Goal: Task Accomplishment & Management: Use online tool/utility

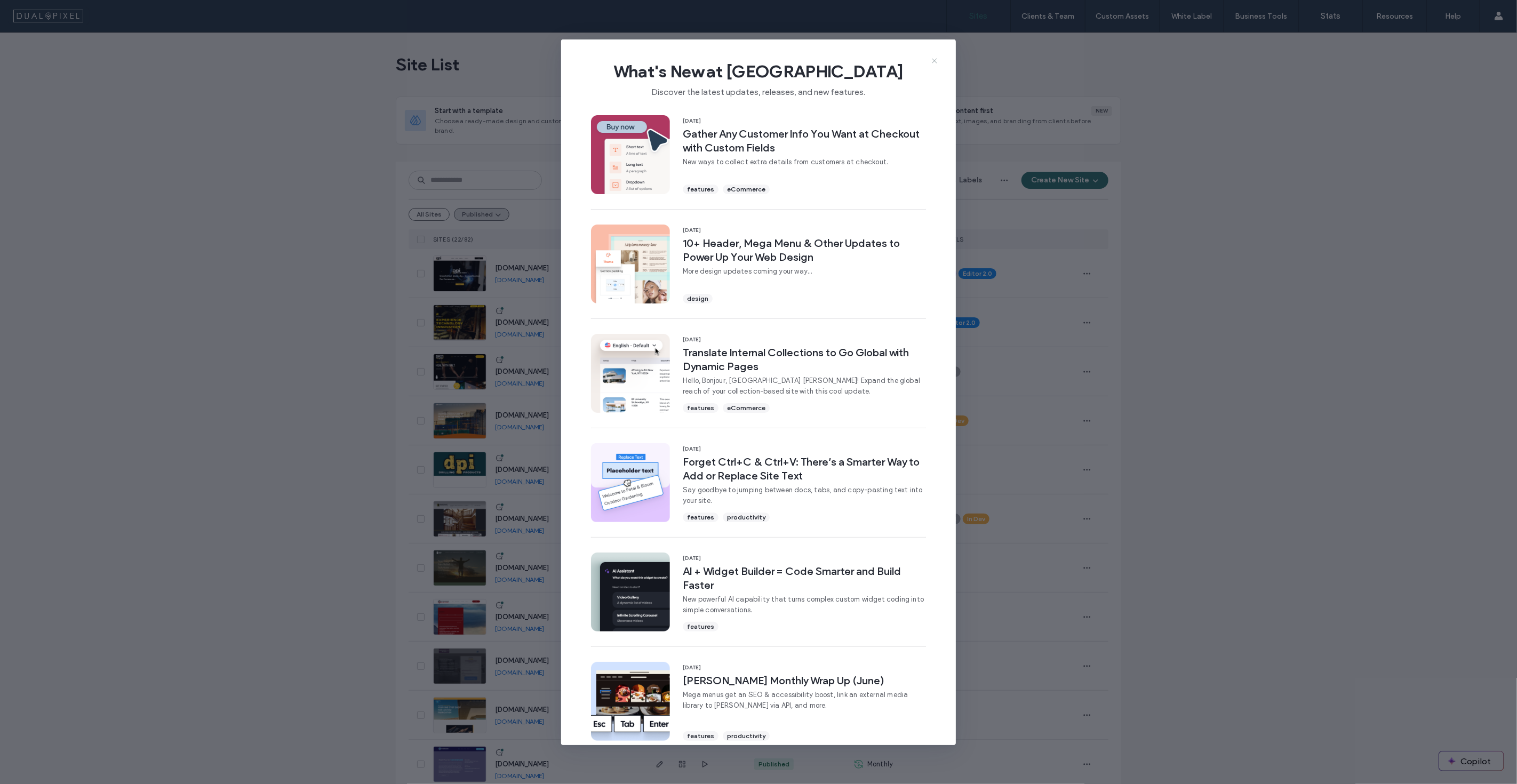
click at [931, 60] on icon at bounding box center [934, 60] width 9 height 9
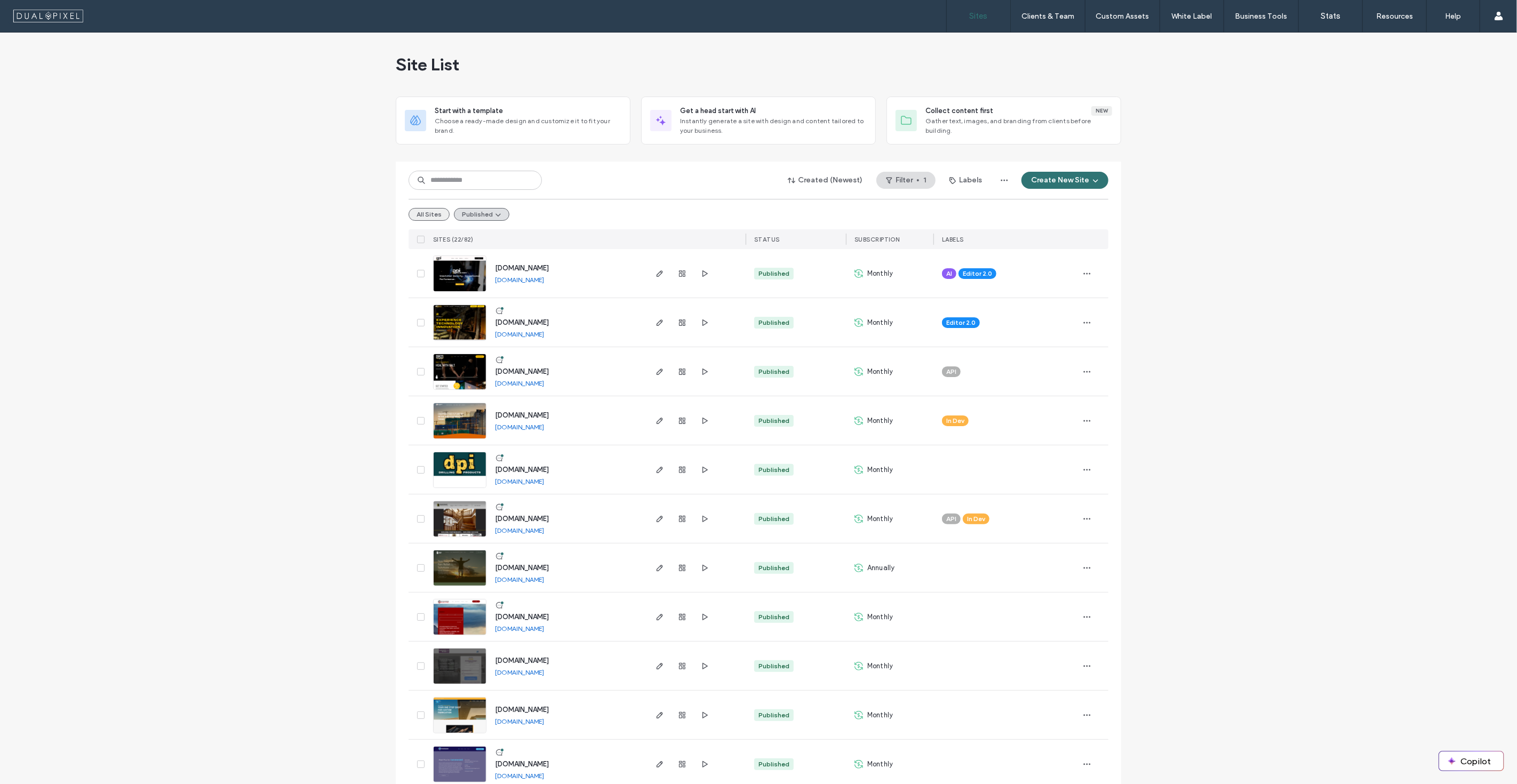
click at [417, 213] on button "All Sites" at bounding box center [429, 214] width 41 height 13
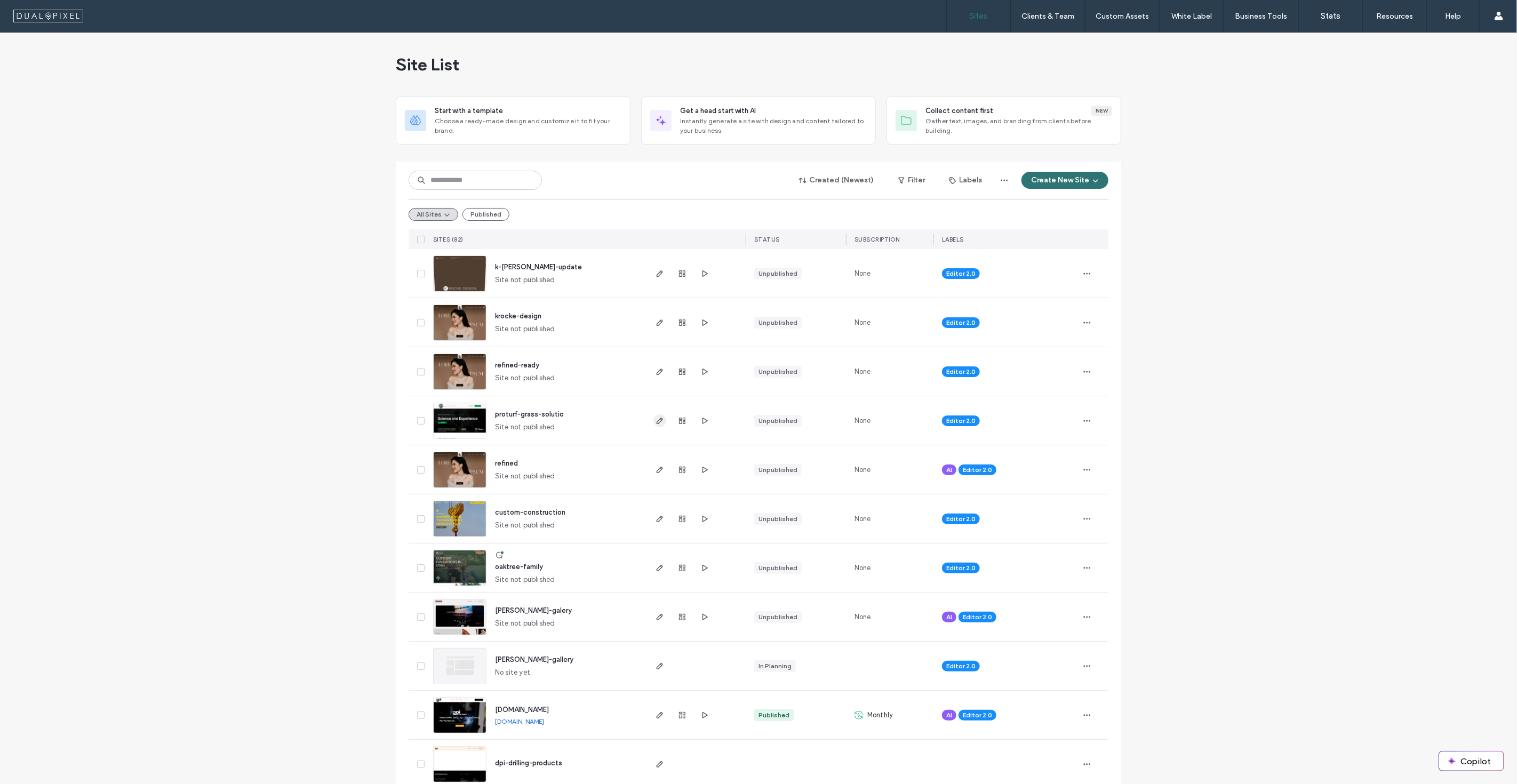
click at [653, 416] on span "button" at bounding box center [659, 420] width 13 height 13
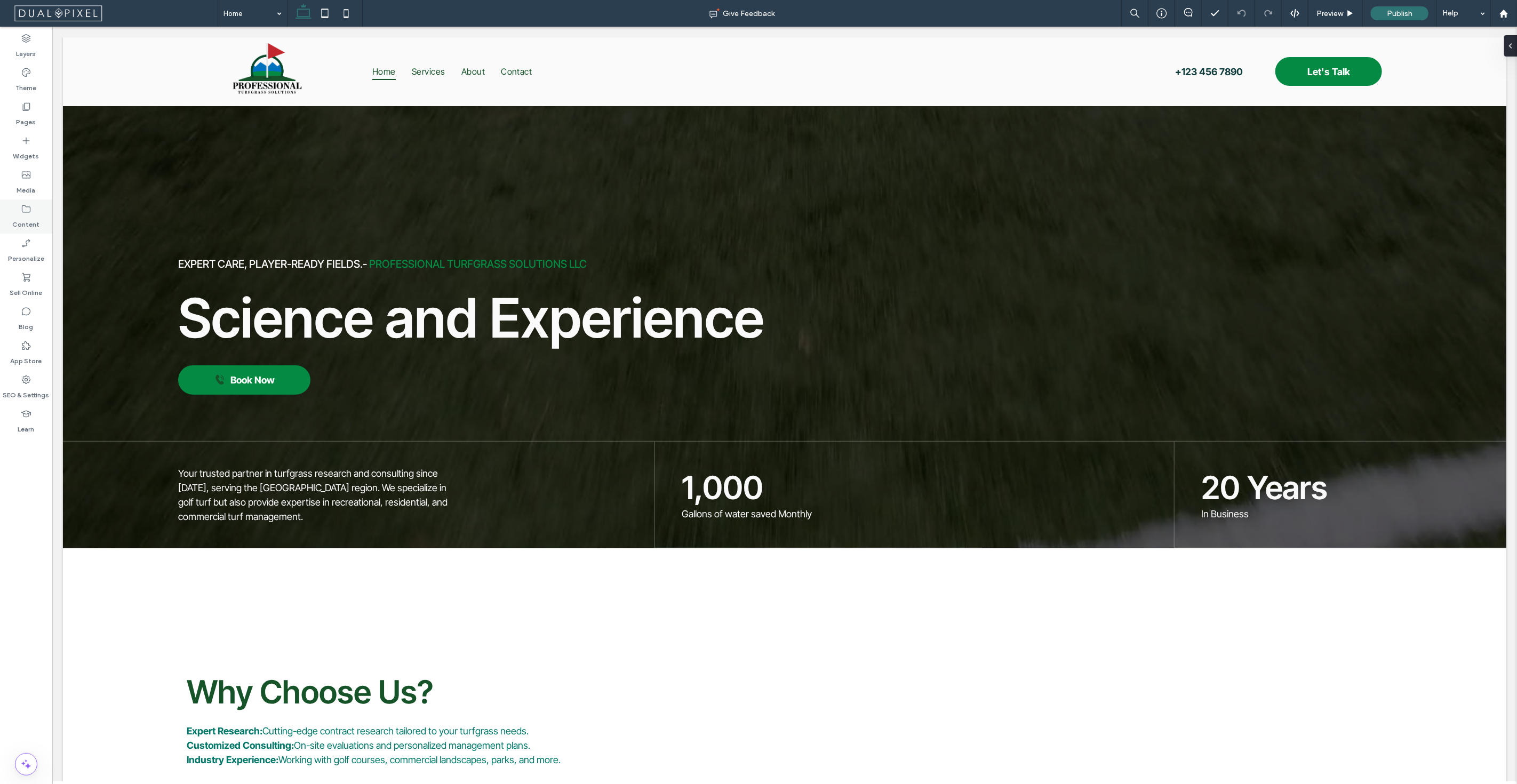
click at [28, 212] on use at bounding box center [26, 209] width 9 height 7
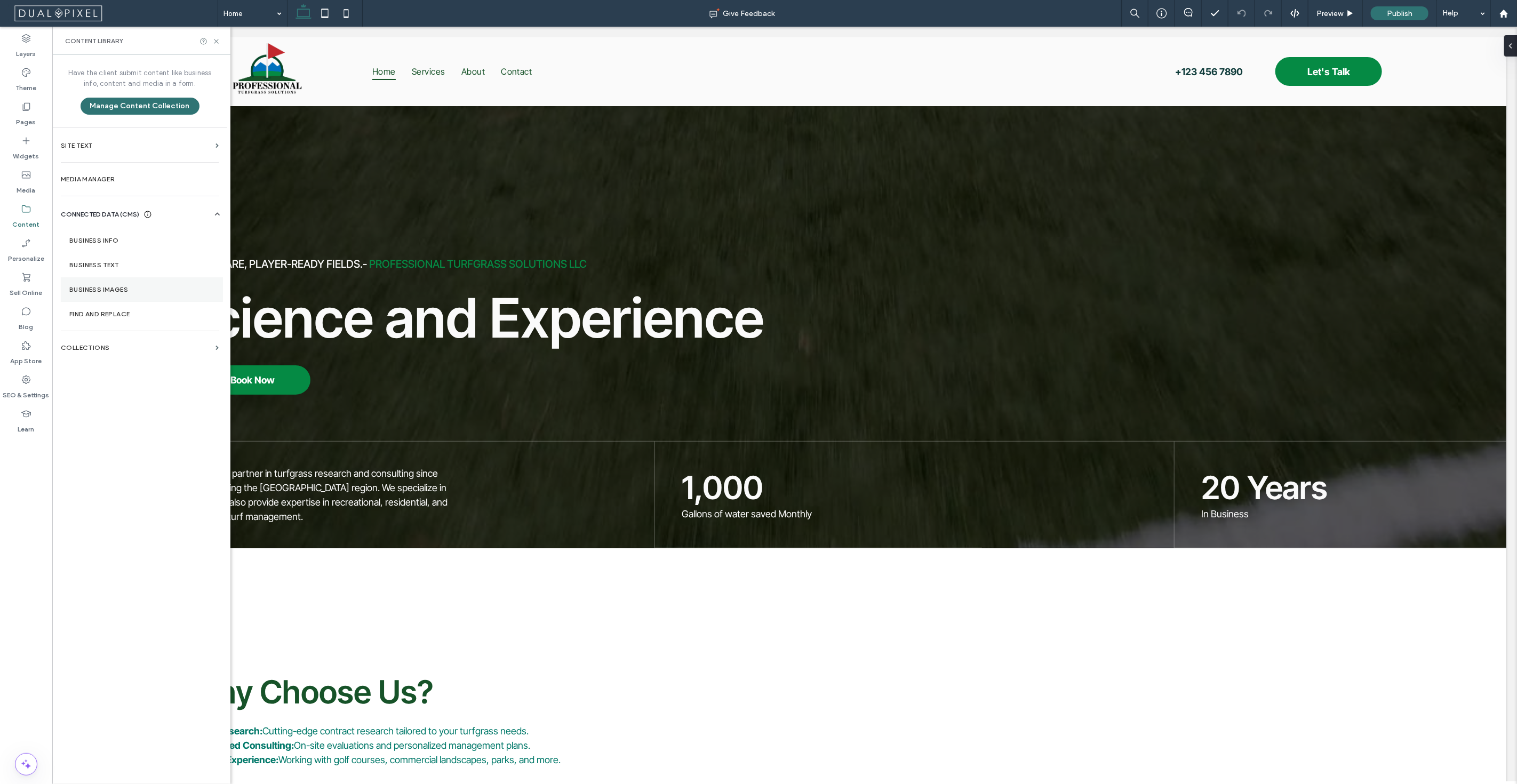
click at [132, 288] on label "Business Images" at bounding box center [142, 289] width 145 height 7
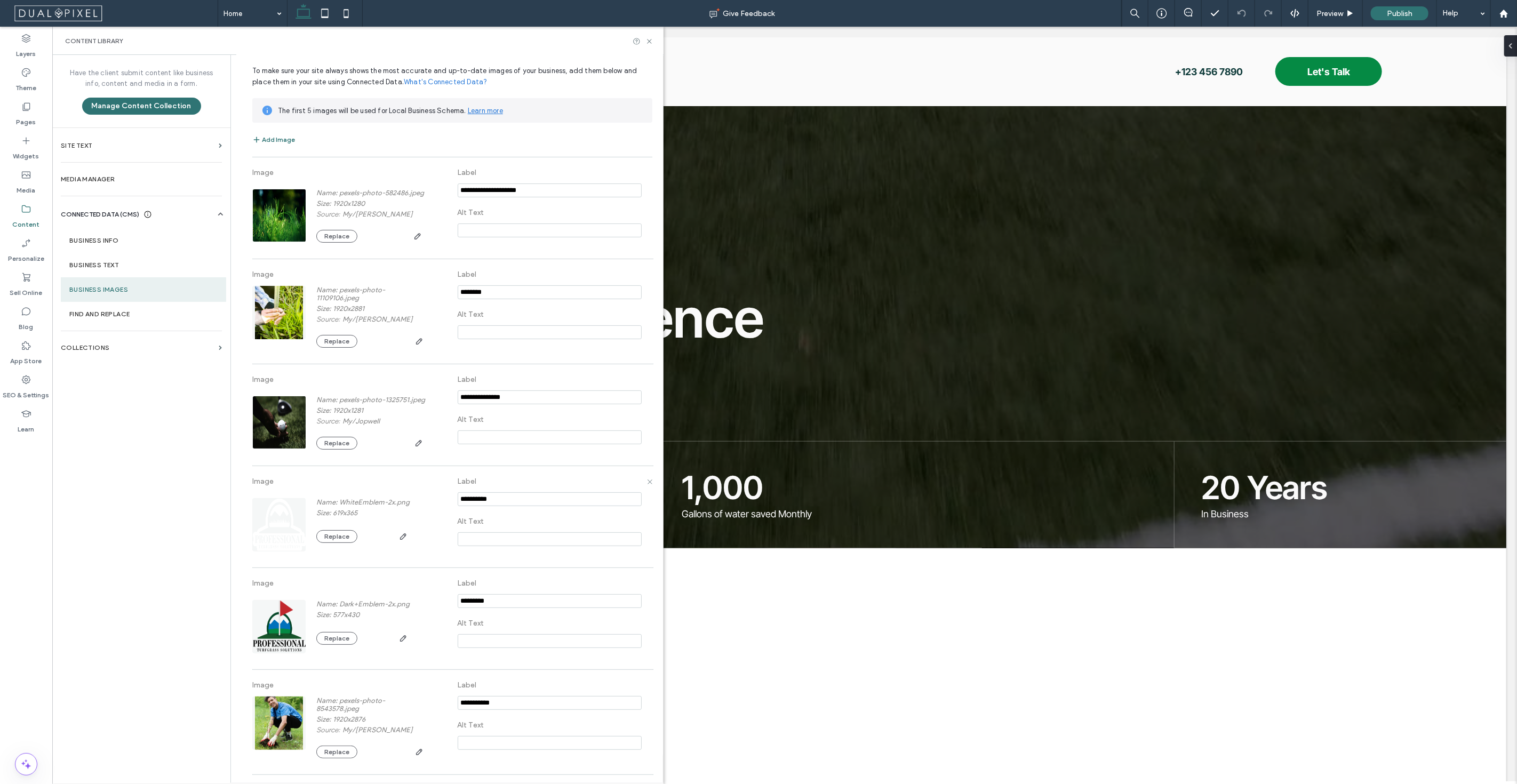
scroll to position [48, 0]
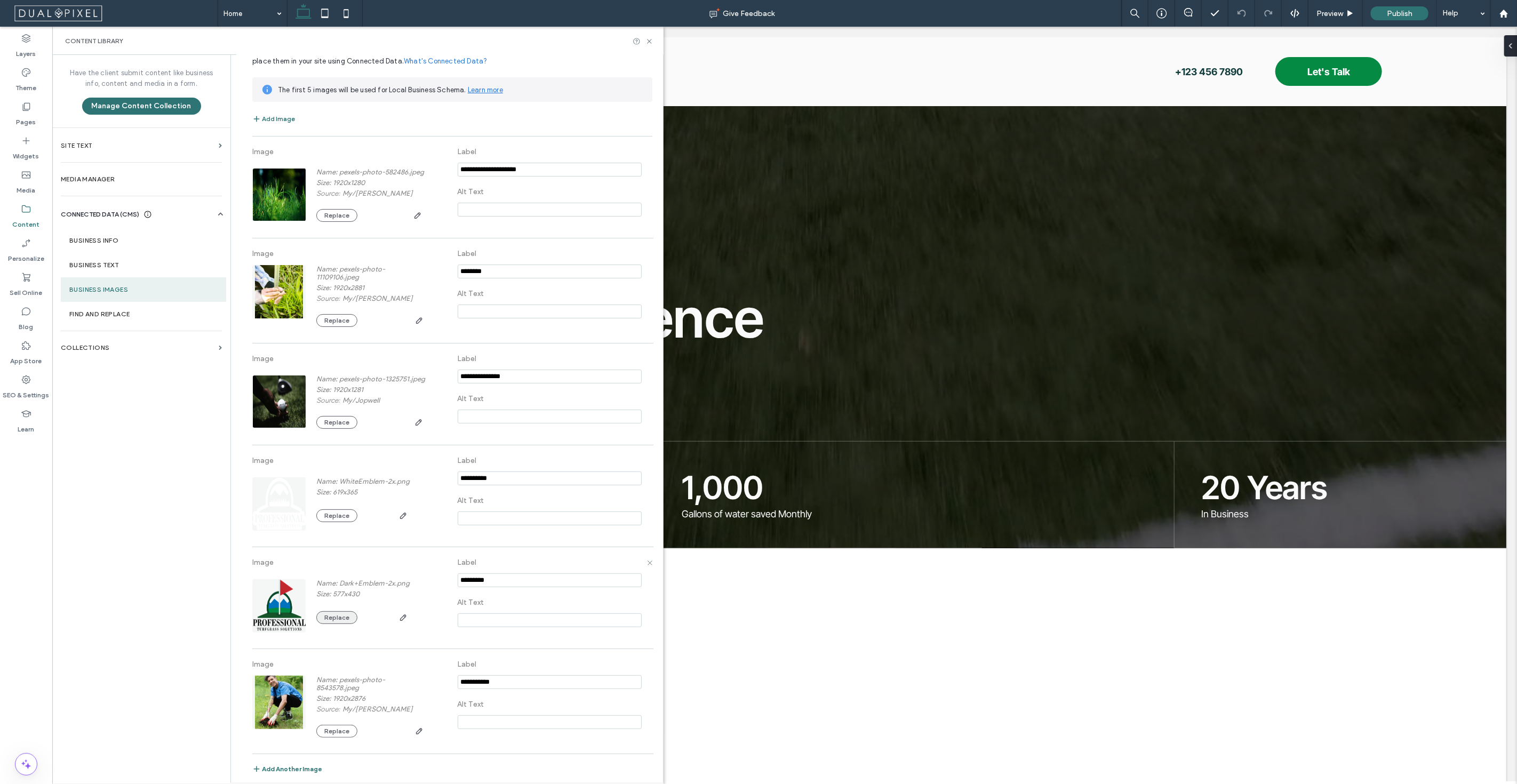
click at [335, 616] on button "Replace" at bounding box center [337, 617] width 41 height 13
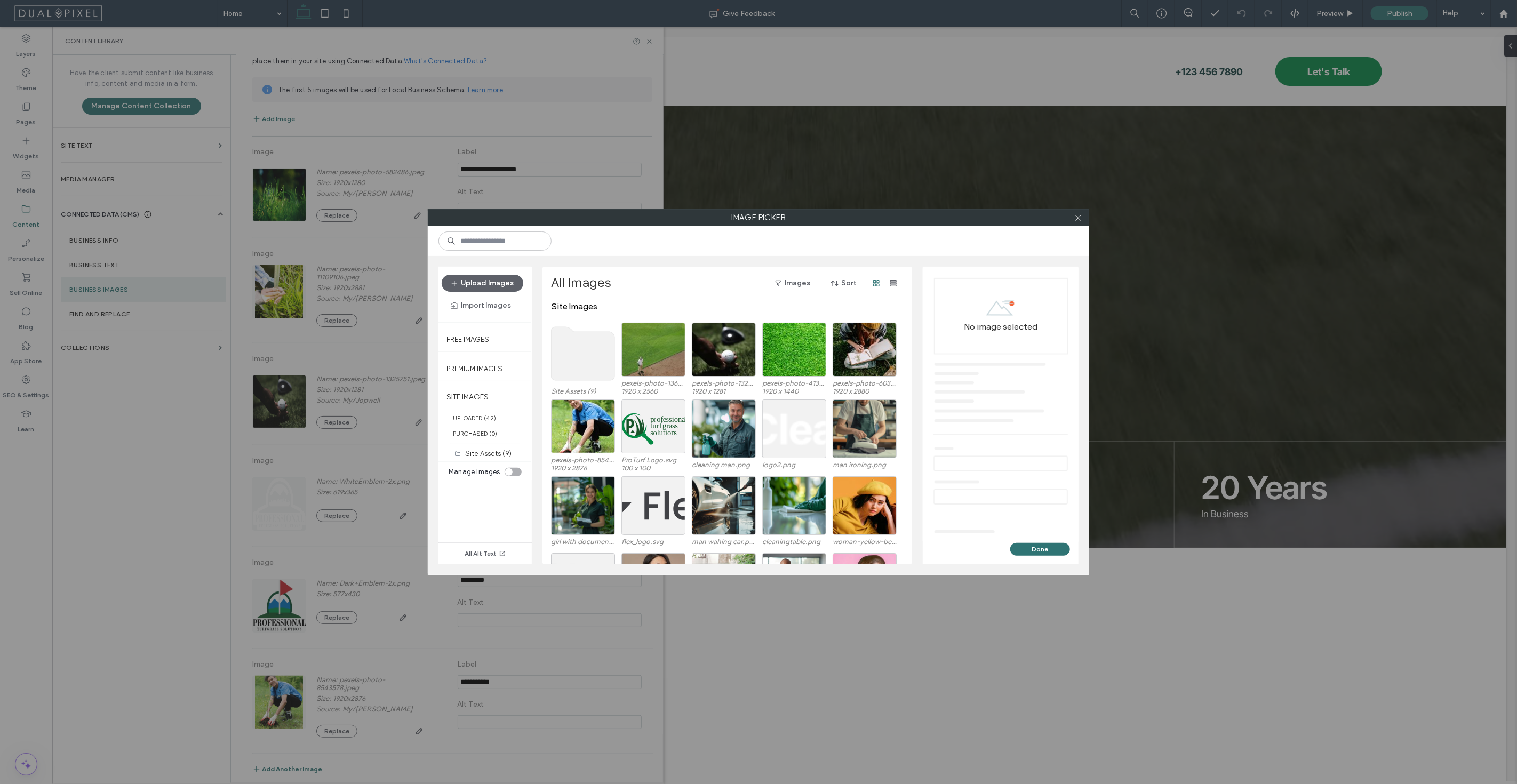
click at [589, 343] on use at bounding box center [583, 354] width 64 height 54
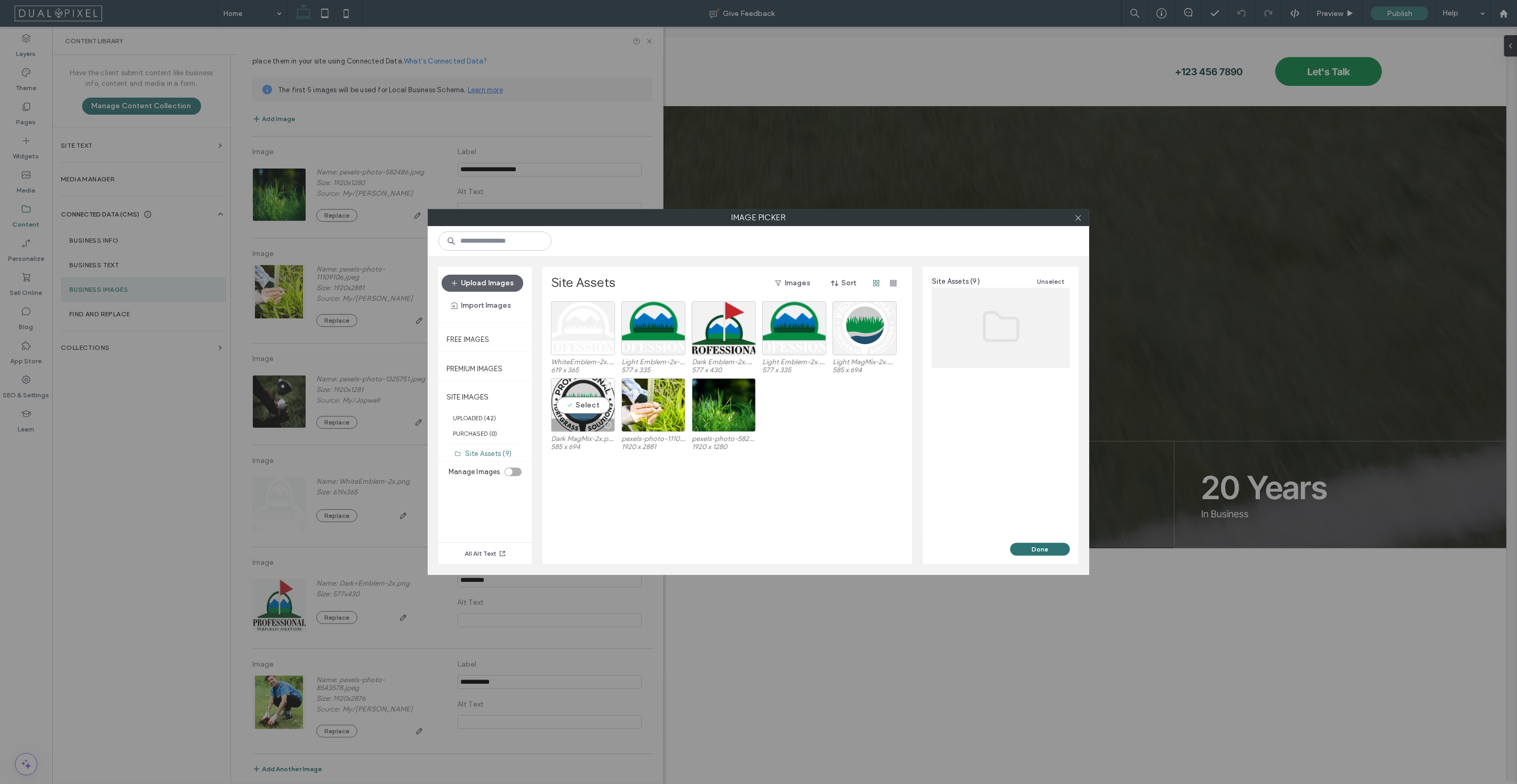
click at [580, 398] on div "Select" at bounding box center [583, 405] width 64 height 54
click at [1044, 550] on button "Done" at bounding box center [1040, 549] width 60 height 13
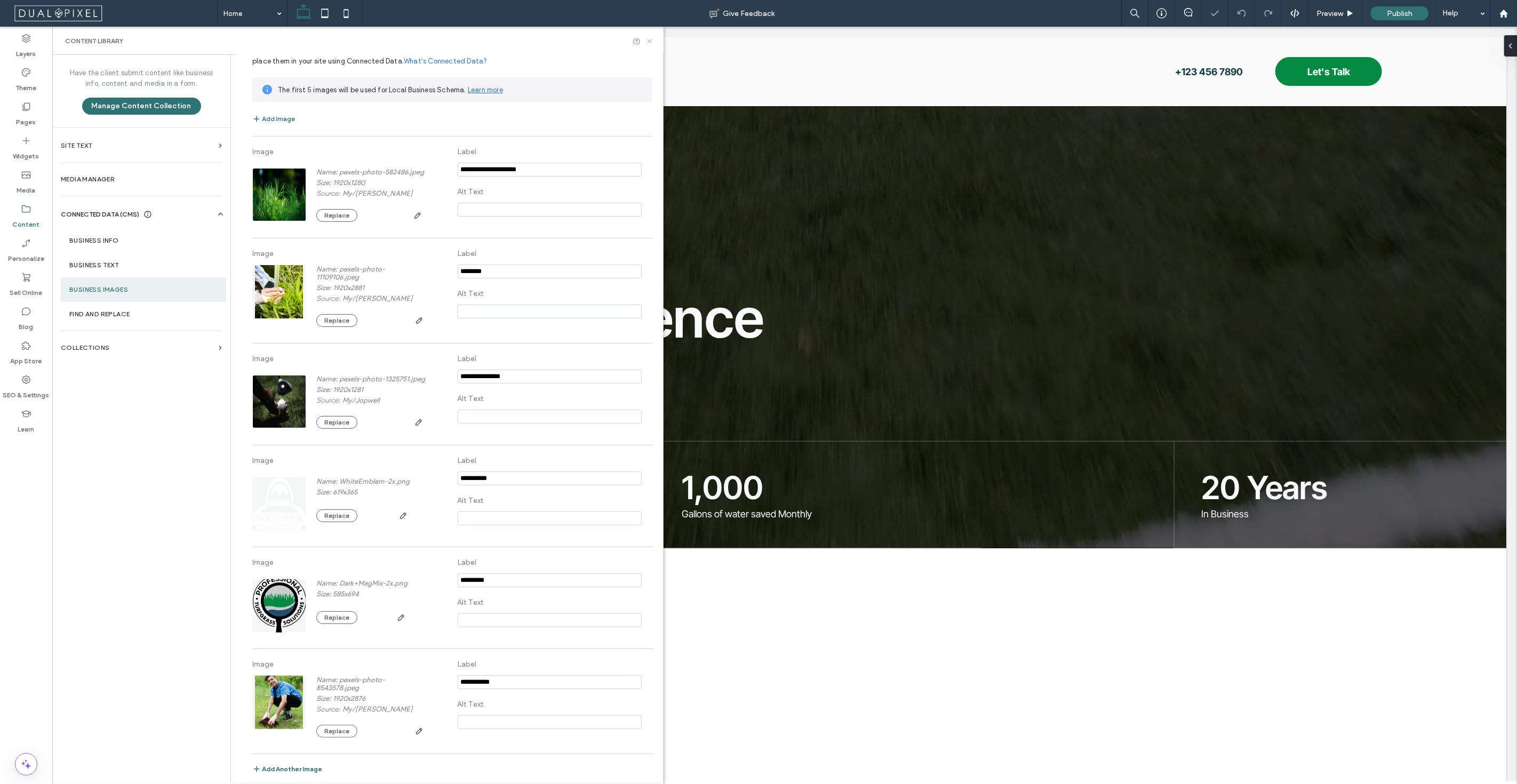
click at [651, 44] on icon at bounding box center [649, 41] width 8 height 8
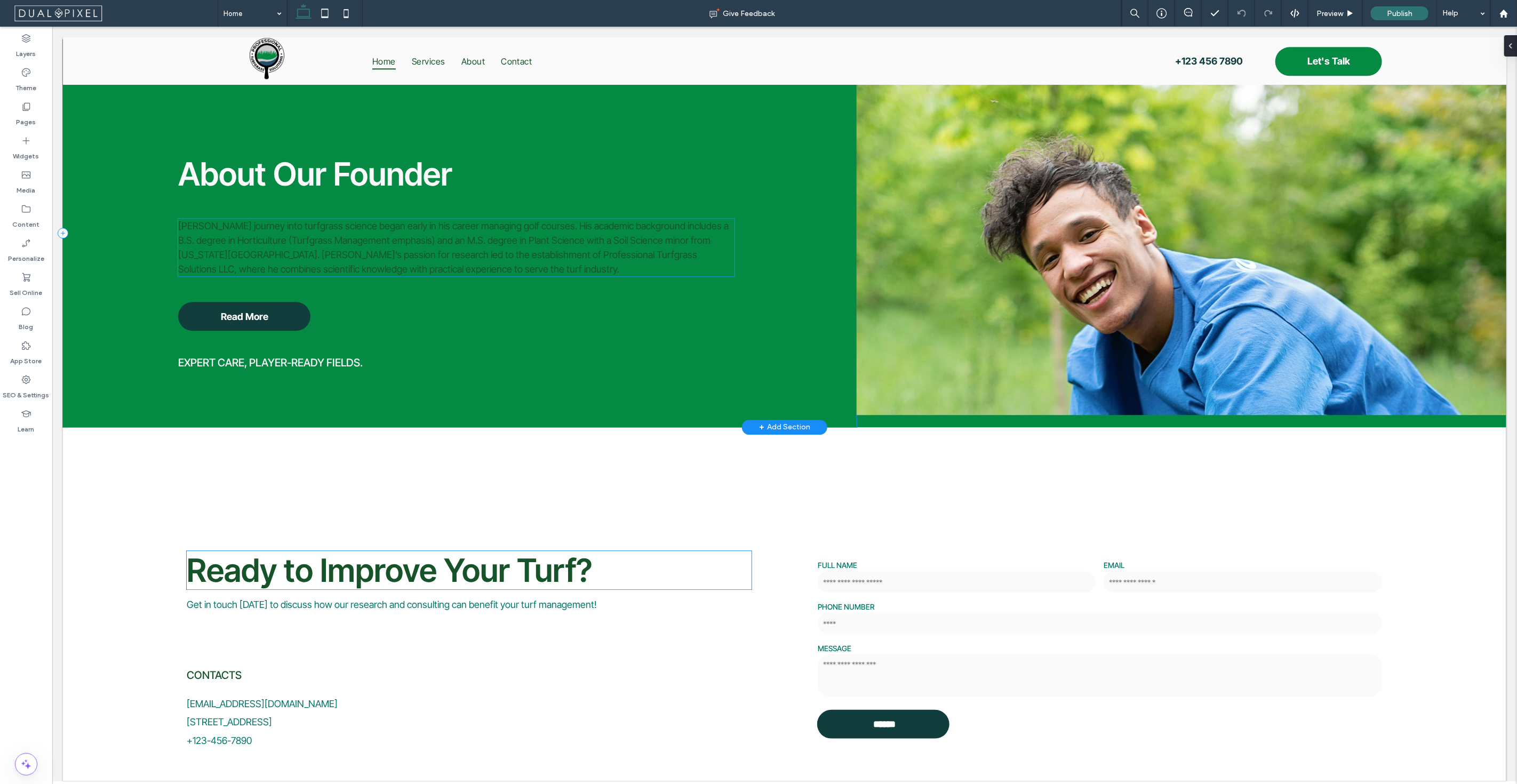
scroll to position [2420, 0]
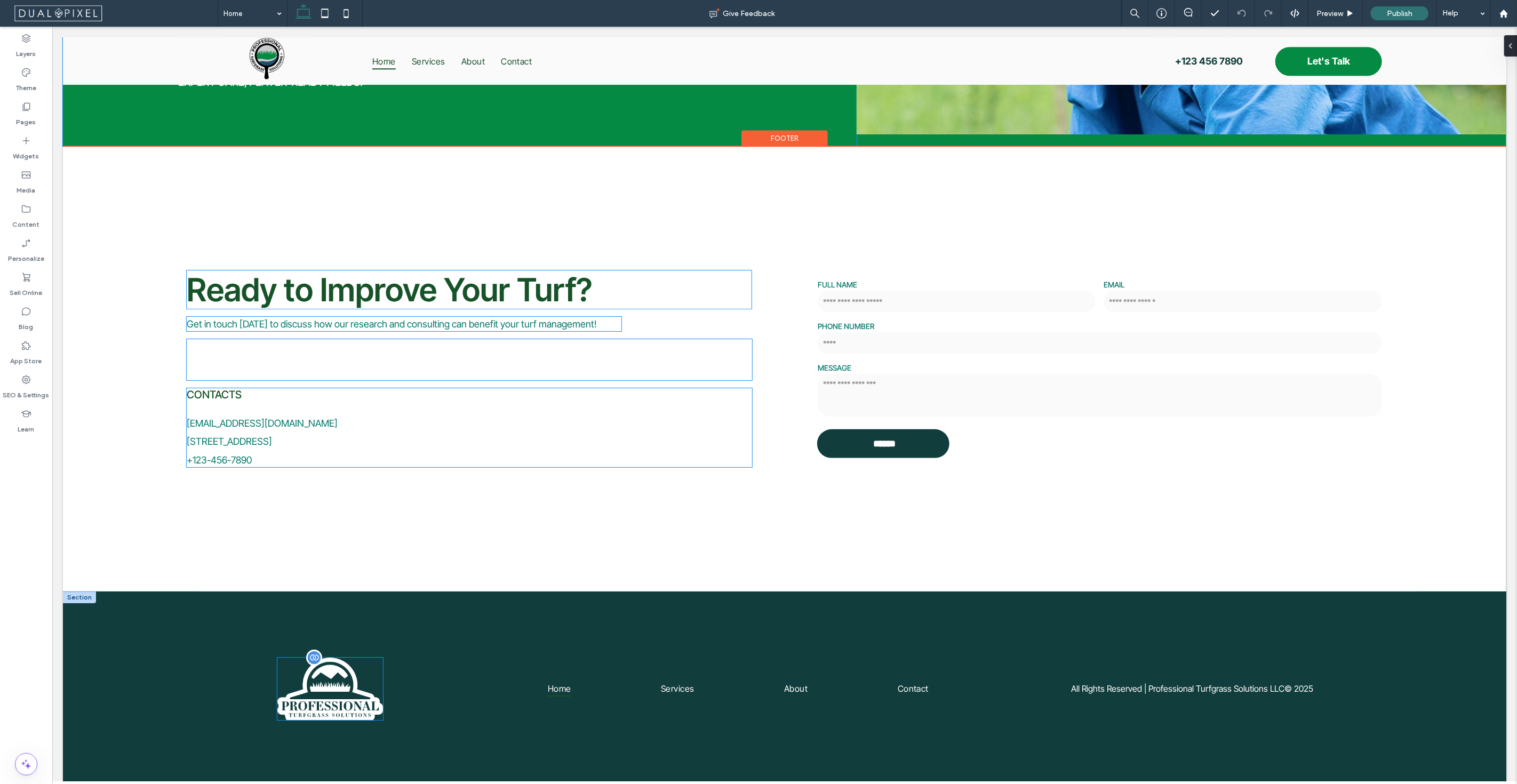
click at [325, 668] on img at bounding box center [329, 689] width 105 height 62
click at [325, 668] on div at bounding box center [329, 689] width 105 height 62
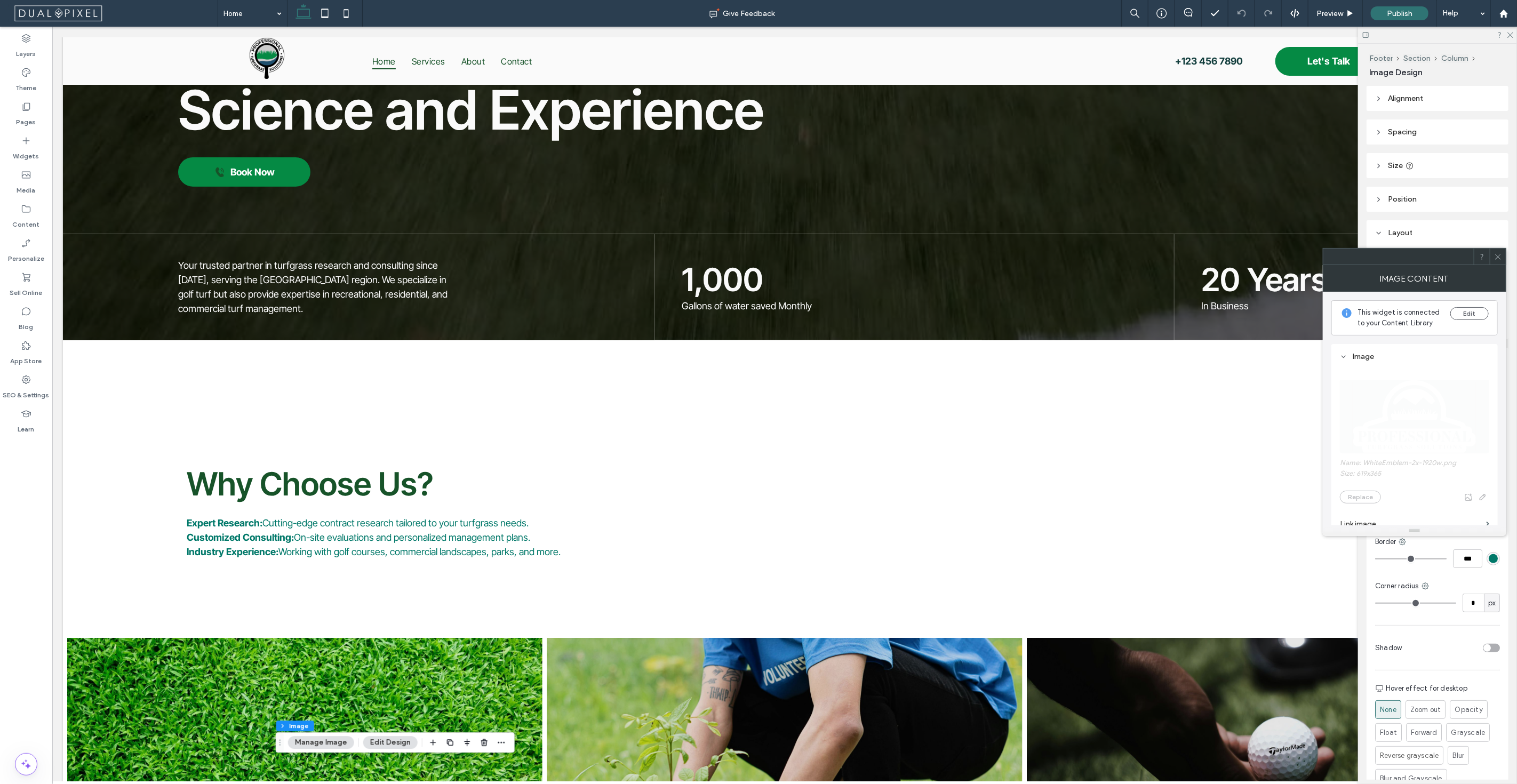
scroll to position [0, 0]
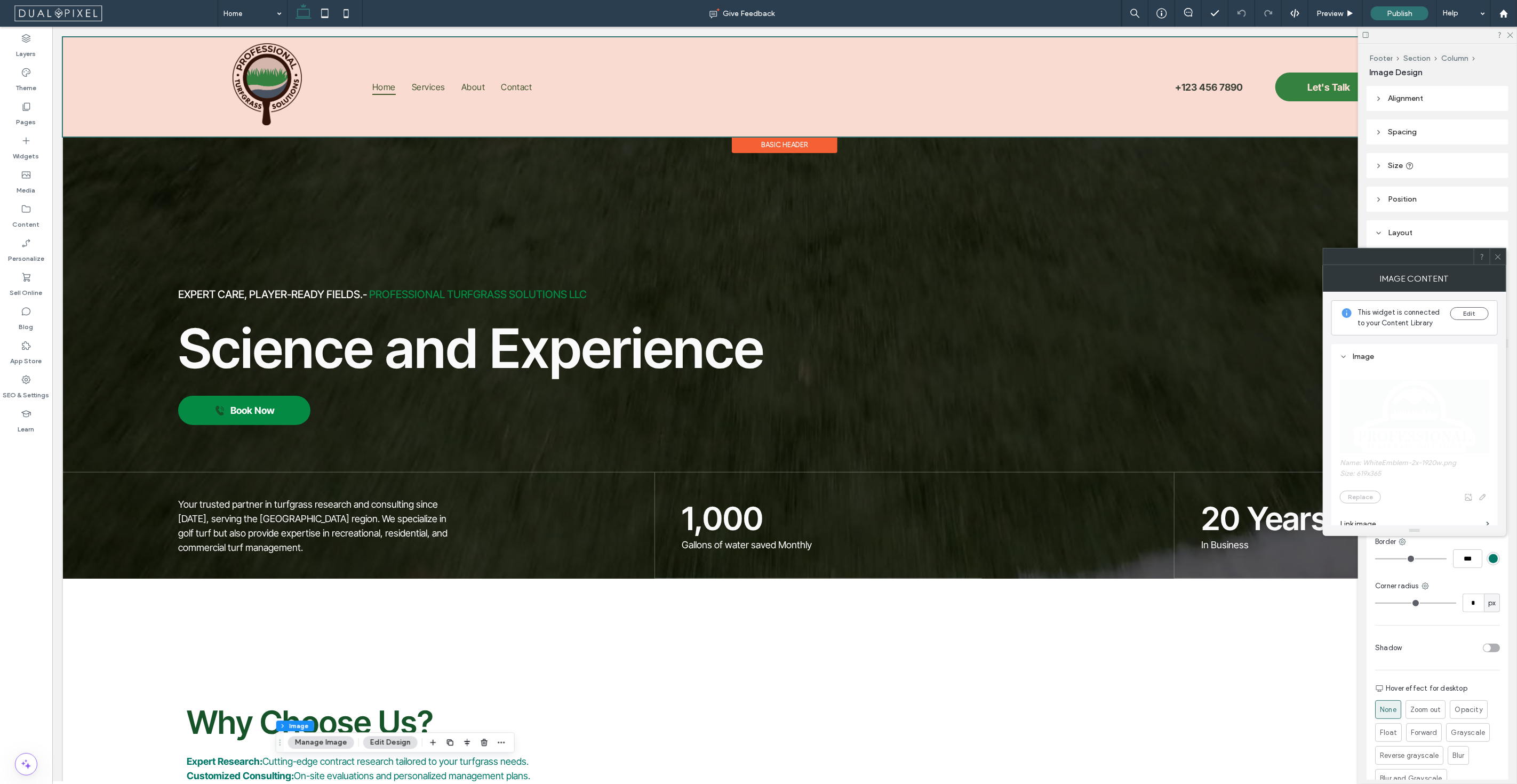
click at [262, 62] on div at bounding box center [784, 87] width 1443 height 99
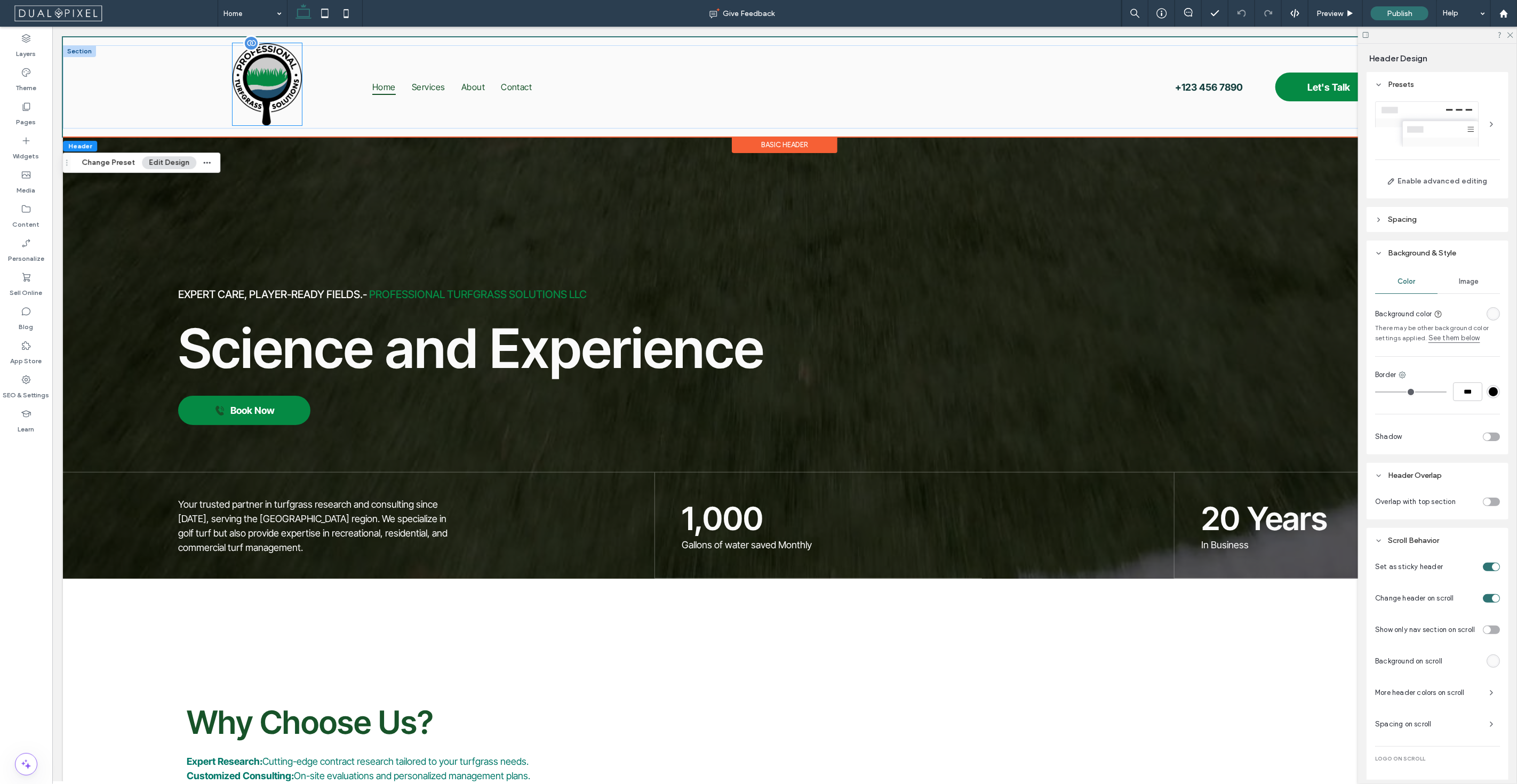
click at [264, 64] on img at bounding box center [266, 84] width 70 height 82
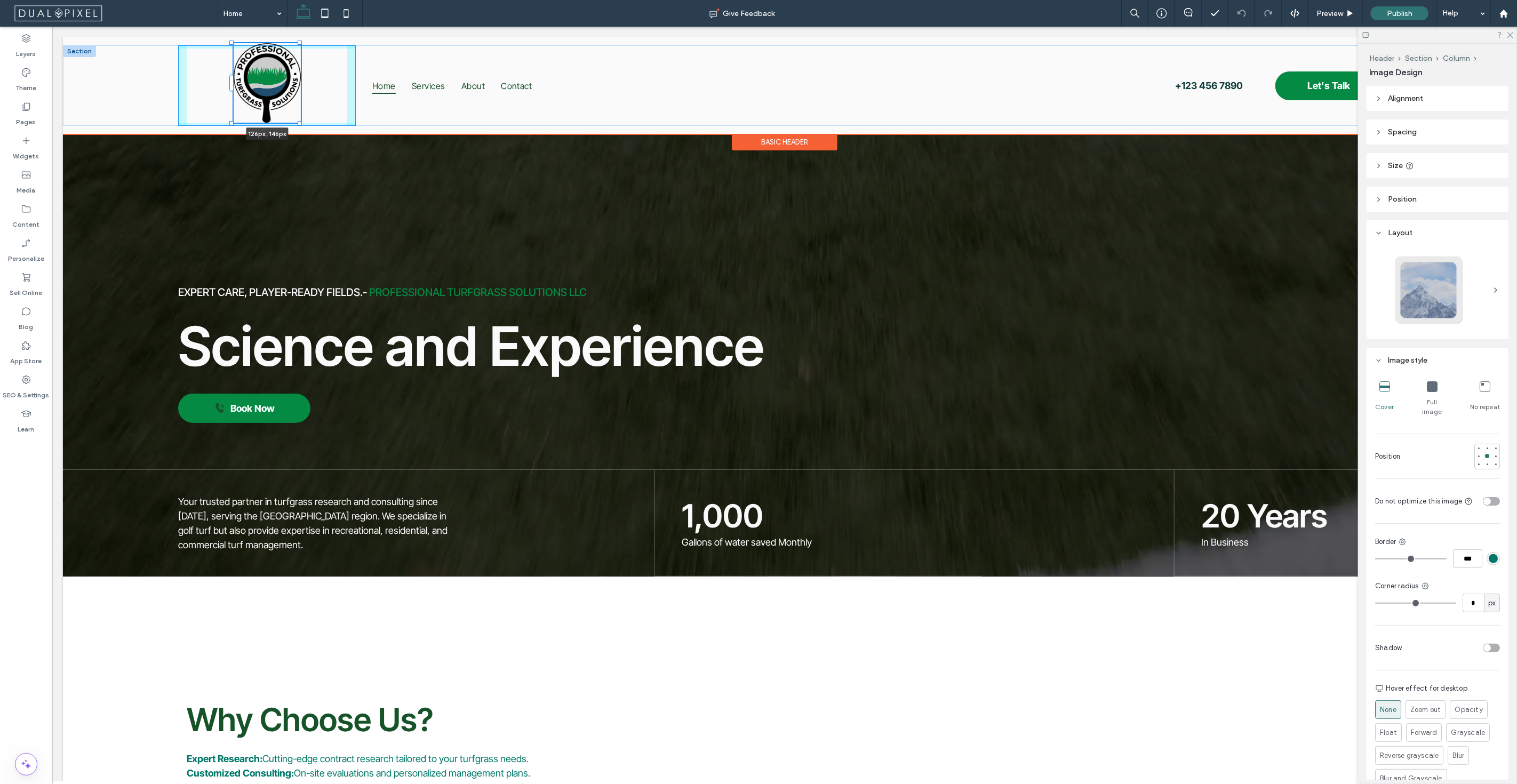
drag, startPoint x: 300, startPoint y: 124, endPoint x: 303, endPoint y: 119, distance: 5.8
click at [303, 119] on div "126px , 146px Home Services About Contact Let's Talk +123 456 7890" at bounding box center [784, 85] width 1443 height 81
type input "***"
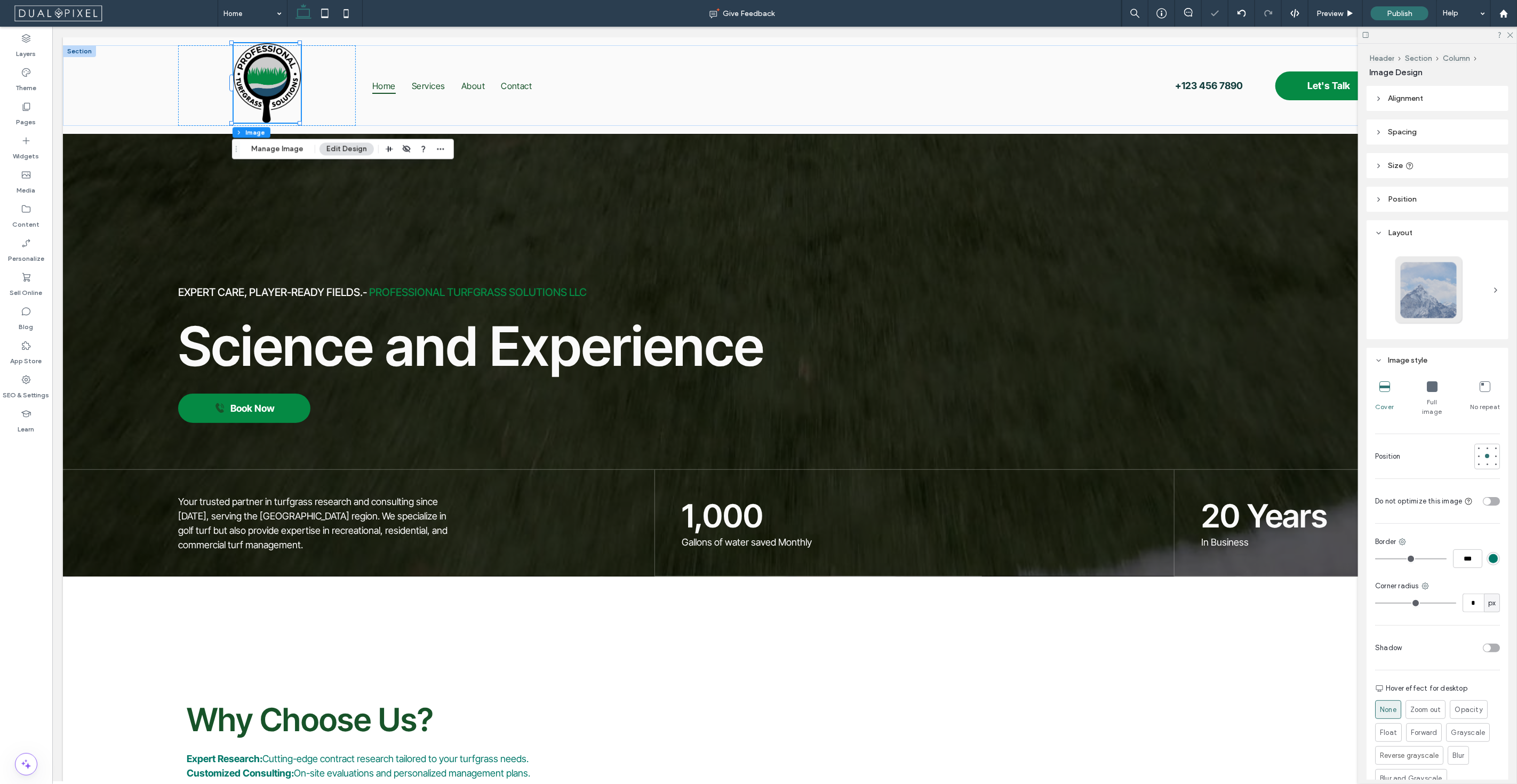
click at [1380, 130] on icon at bounding box center [1379, 132] width 7 height 7
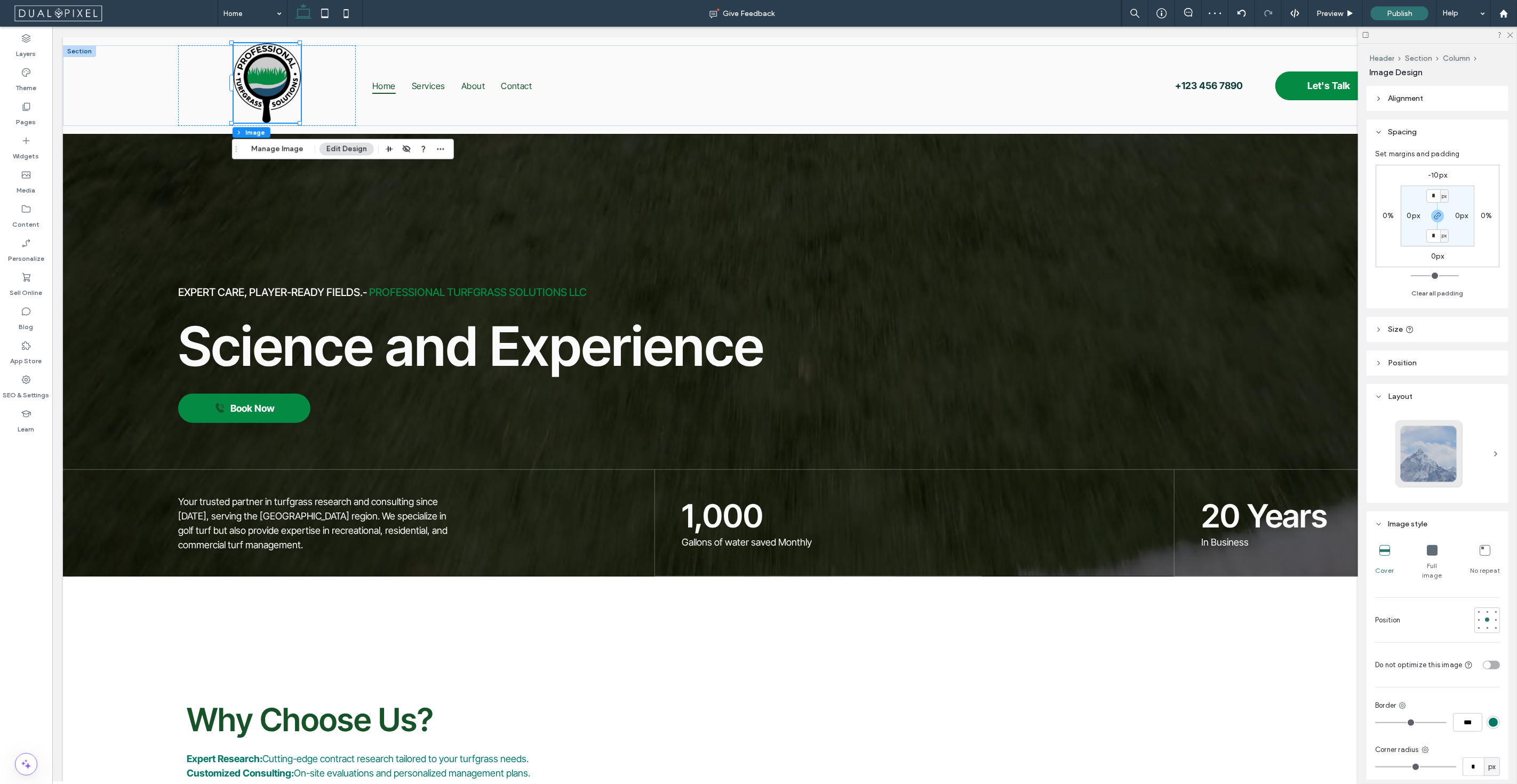
click at [1429, 250] on div "-10px 0% 0px 0% * px 0px * px 0px" at bounding box center [1437, 216] width 124 height 103
click at [1430, 253] on div "0px" at bounding box center [1437, 256] width 25 height 9
click at [1436, 259] on label "0px" at bounding box center [1438, 256] width 13 height 9
type input "***"
type input "*"
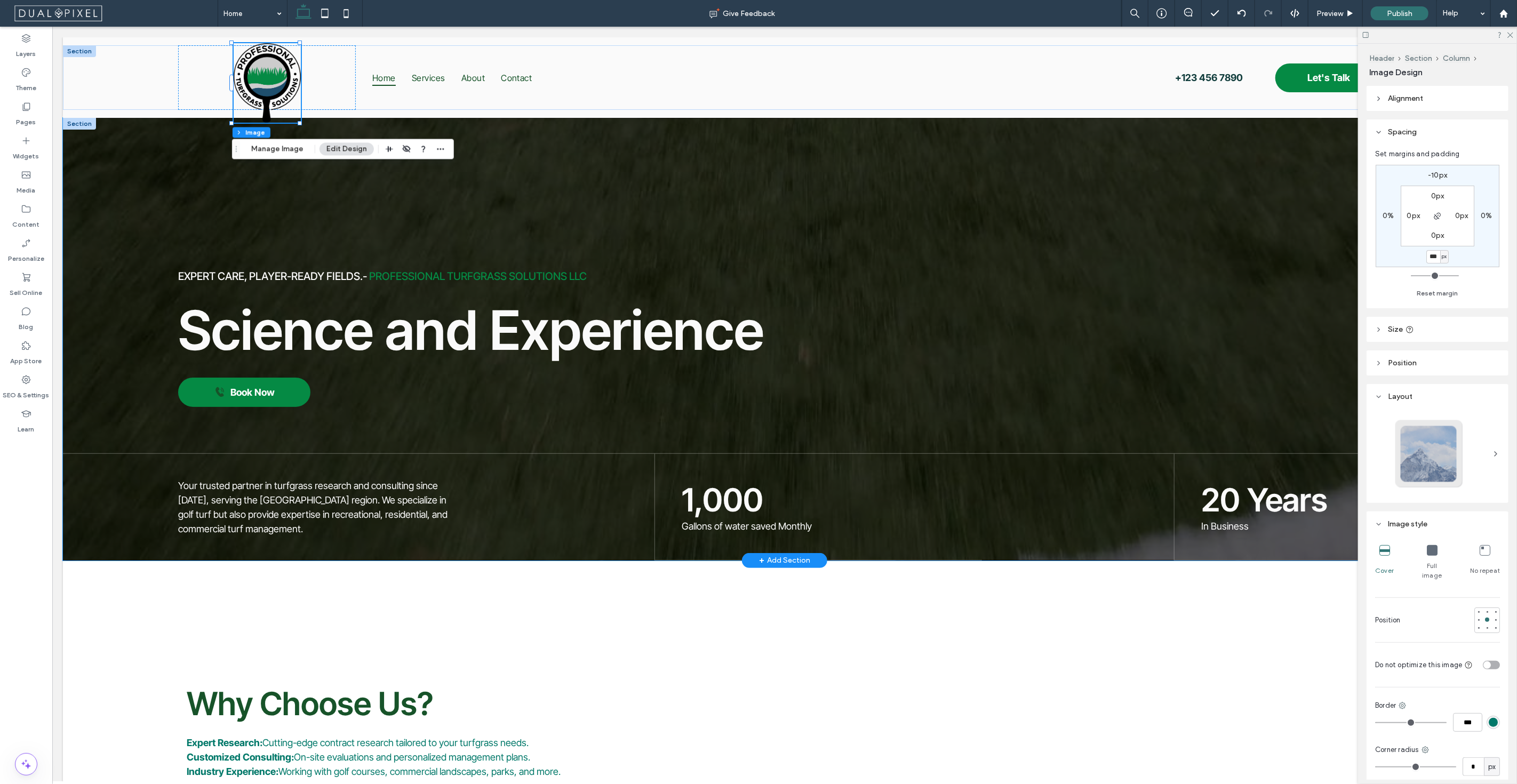
click at [111, 224] on div "Expert care, player-ready fields. - Professional Turfgrass Solutions LLC Scienc…" at bounding box center [784, 338] width 1443 height 442
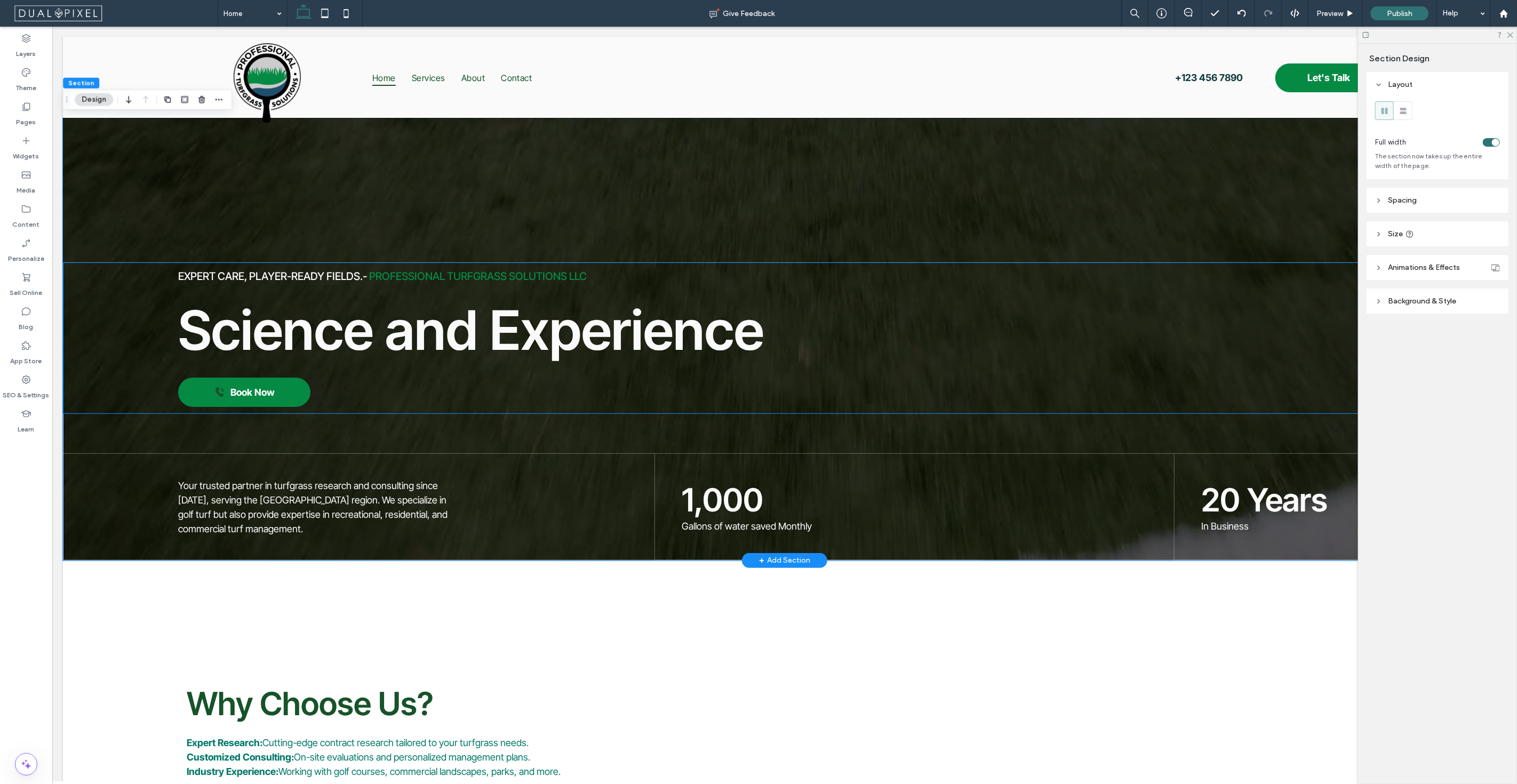
click at [97, 311] on div "Expert care, player-ready fields. - Professional Turfgrass Solutions LLC Scienc…" at bounding box center [784, 338] width 1443 height 152
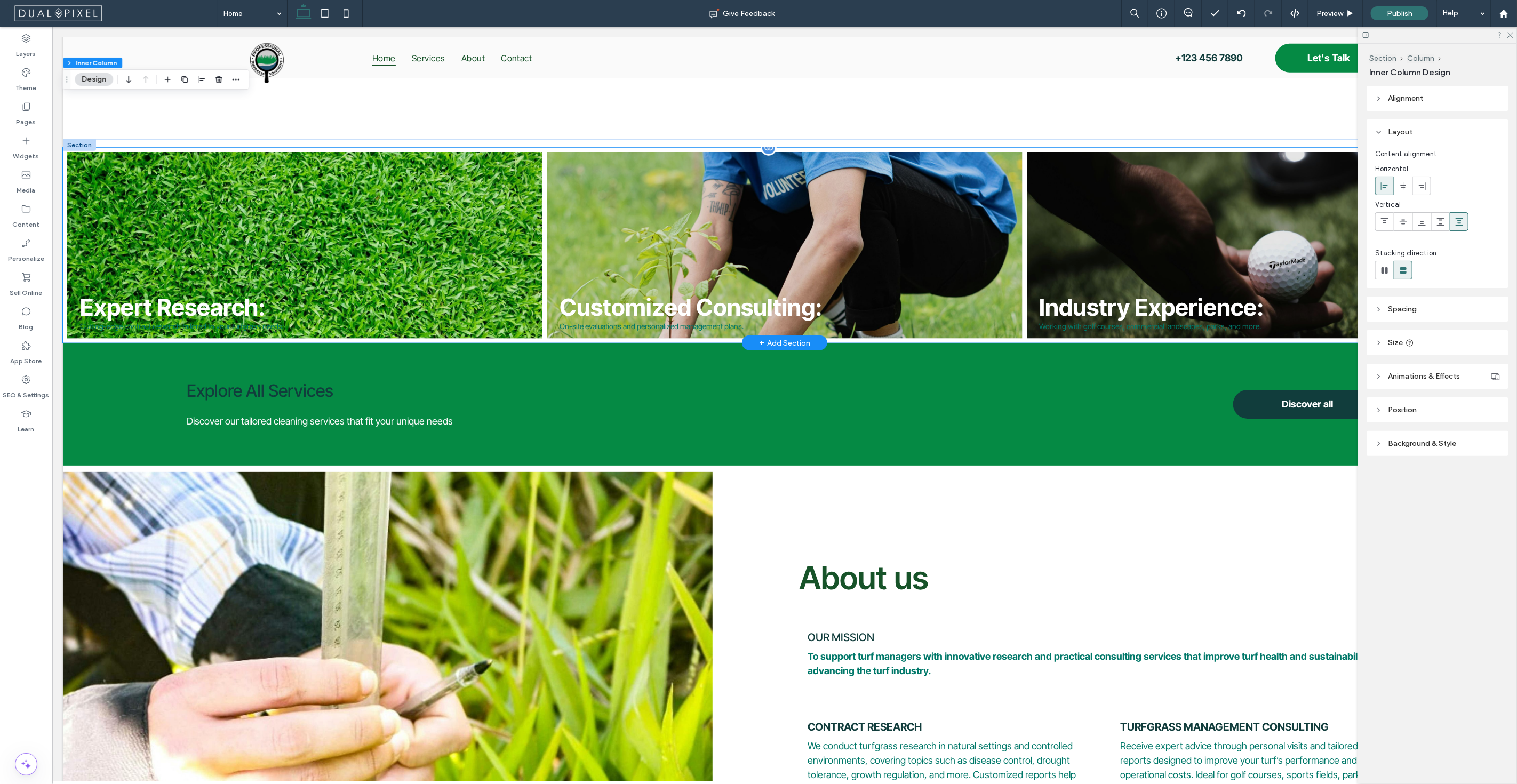
scroll to position [671, 0]
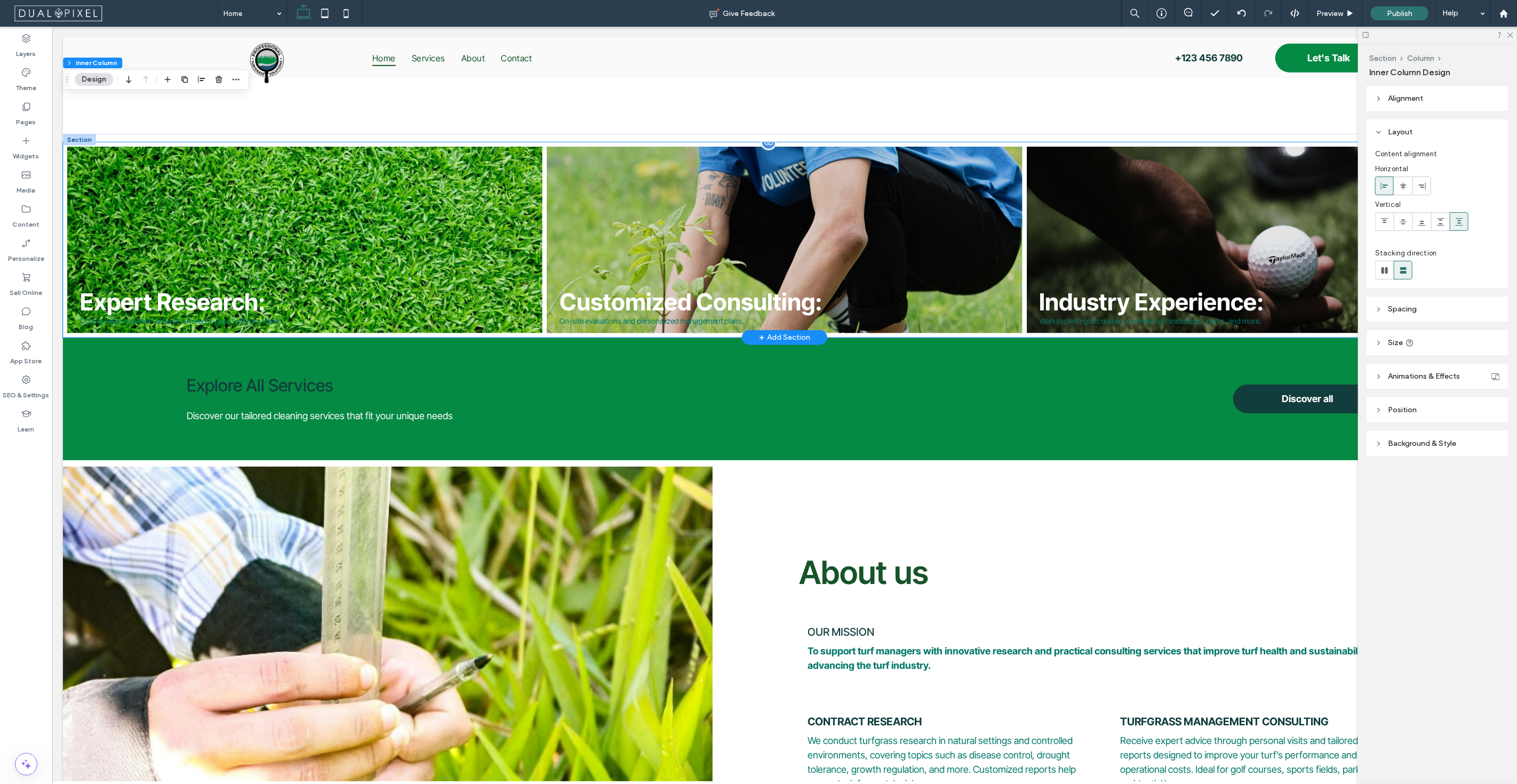
click at [933, 275] on link at bounding box center [784, 240] width 504 height 198
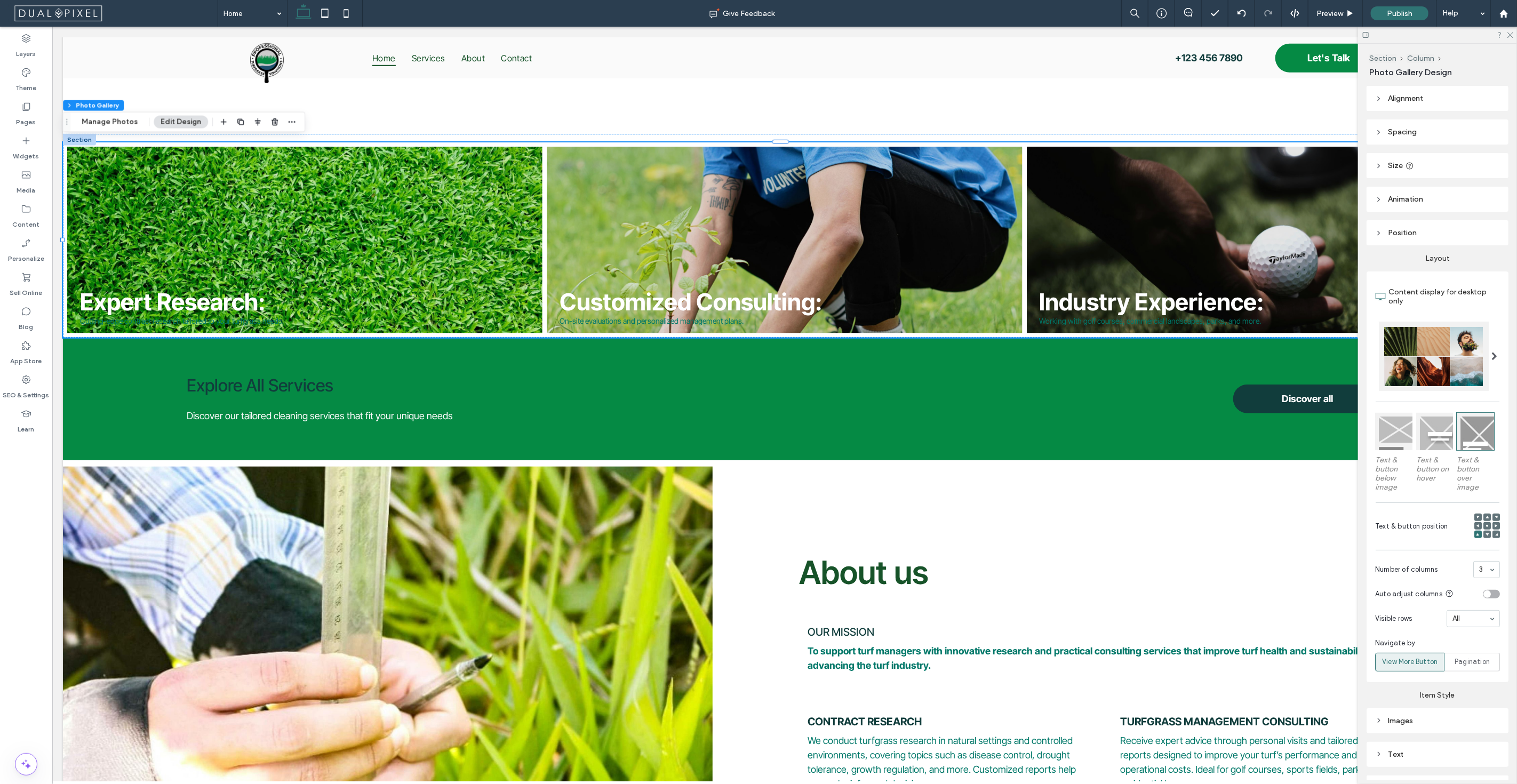
click at [1485, 524] on icon at bounding box center [1487, 525] width 3 height 3
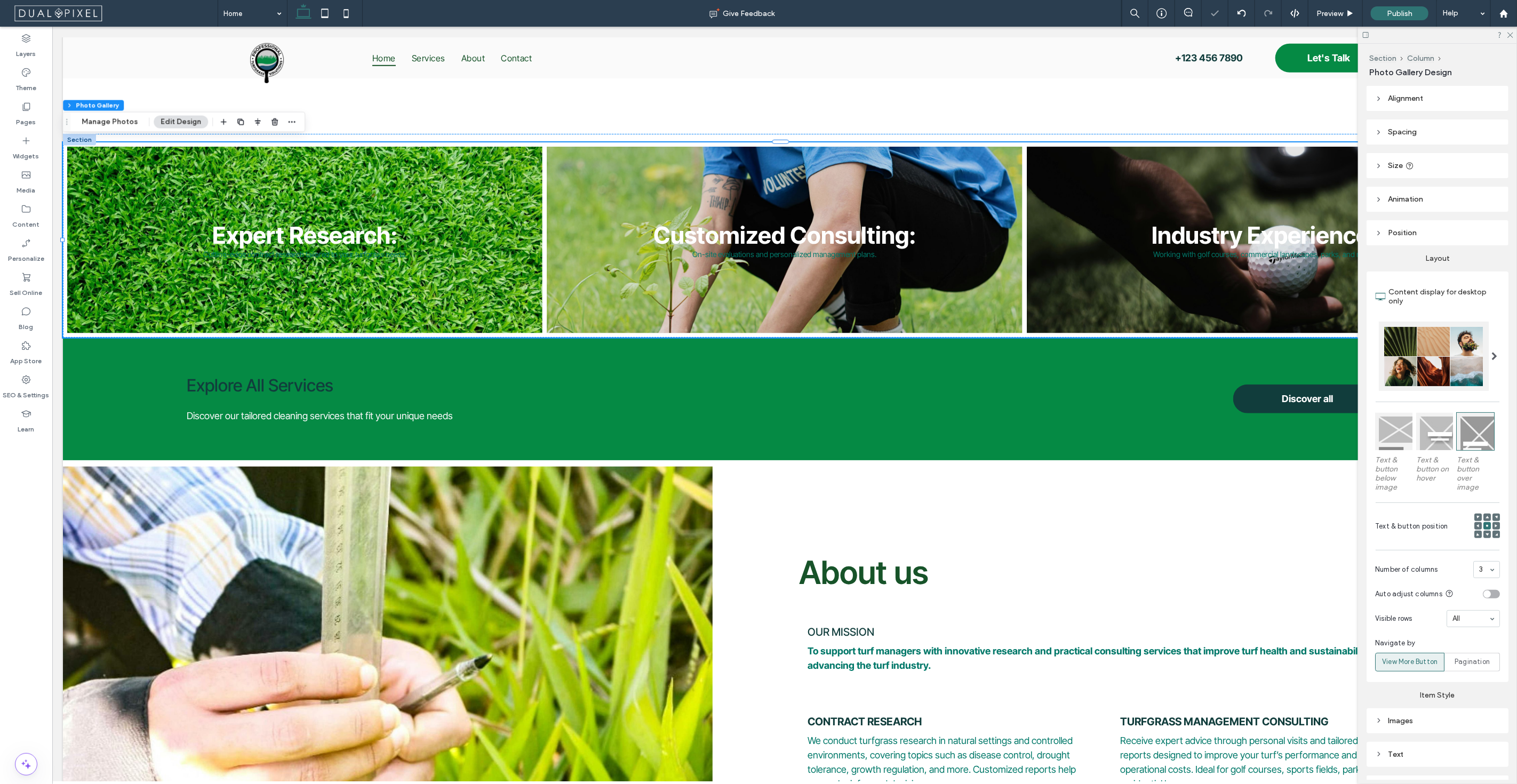
click at [1474, 530] on div at bounding box center [1477, 534] width 7 height 7
click at [1475, 530] on div at bounding box center [1477, 534] width 7 height 7
click at [1477, 533] on icon at bounding box center [1478, 534] width 3 height 3
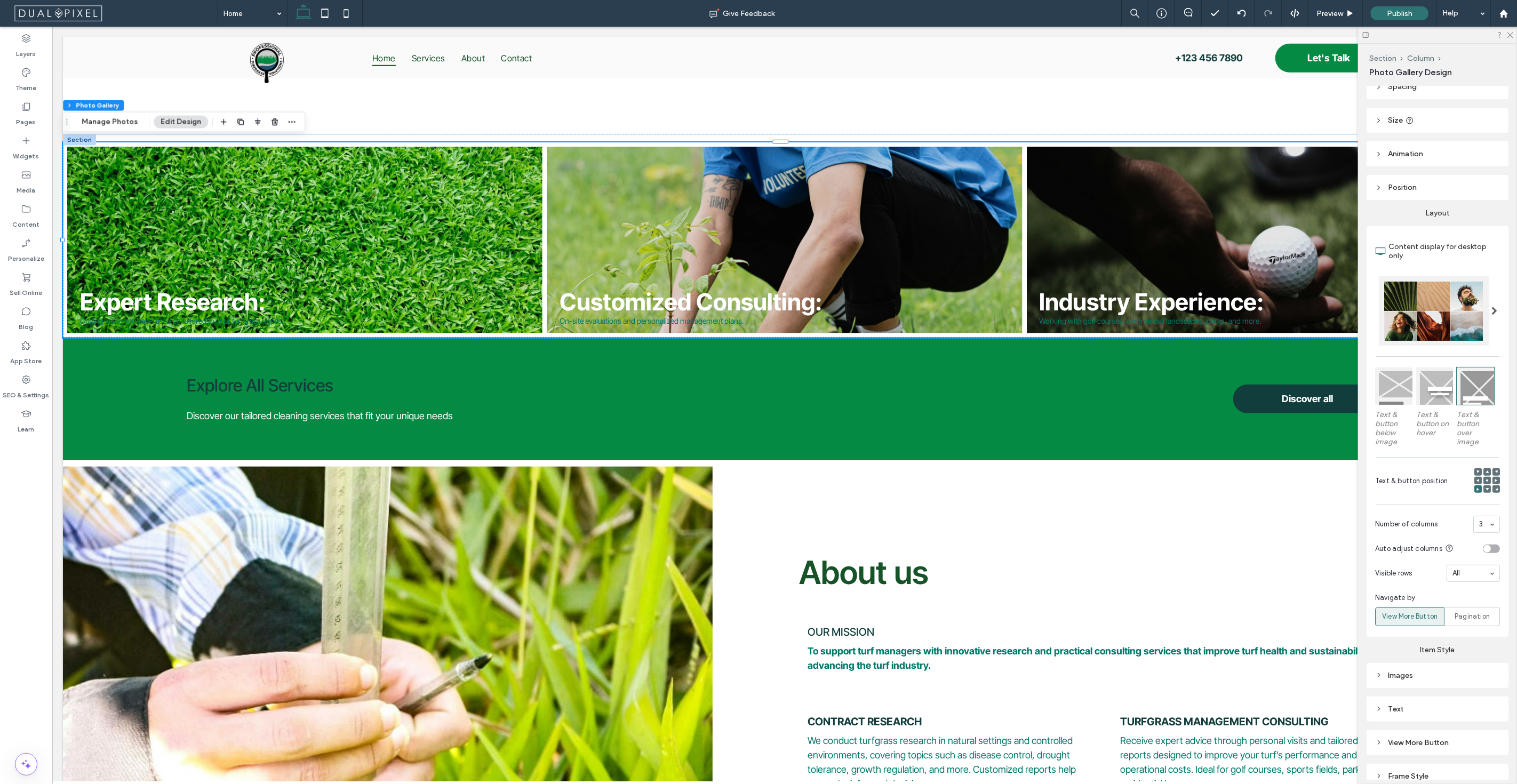
scroll to position [94, 0]
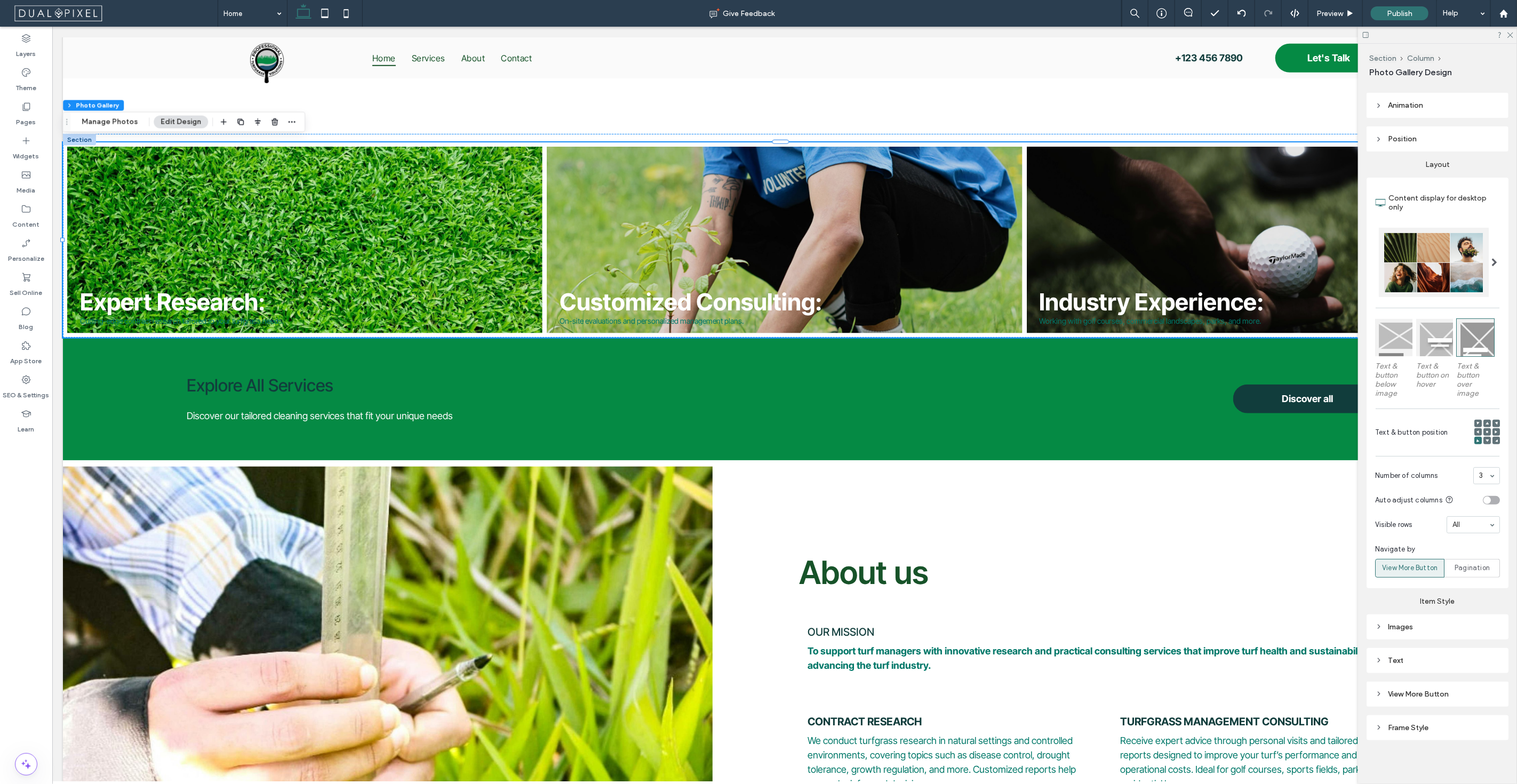
click at [1395, 627] on div "Images" at bounding box center [1438, 627] width 125 height 9
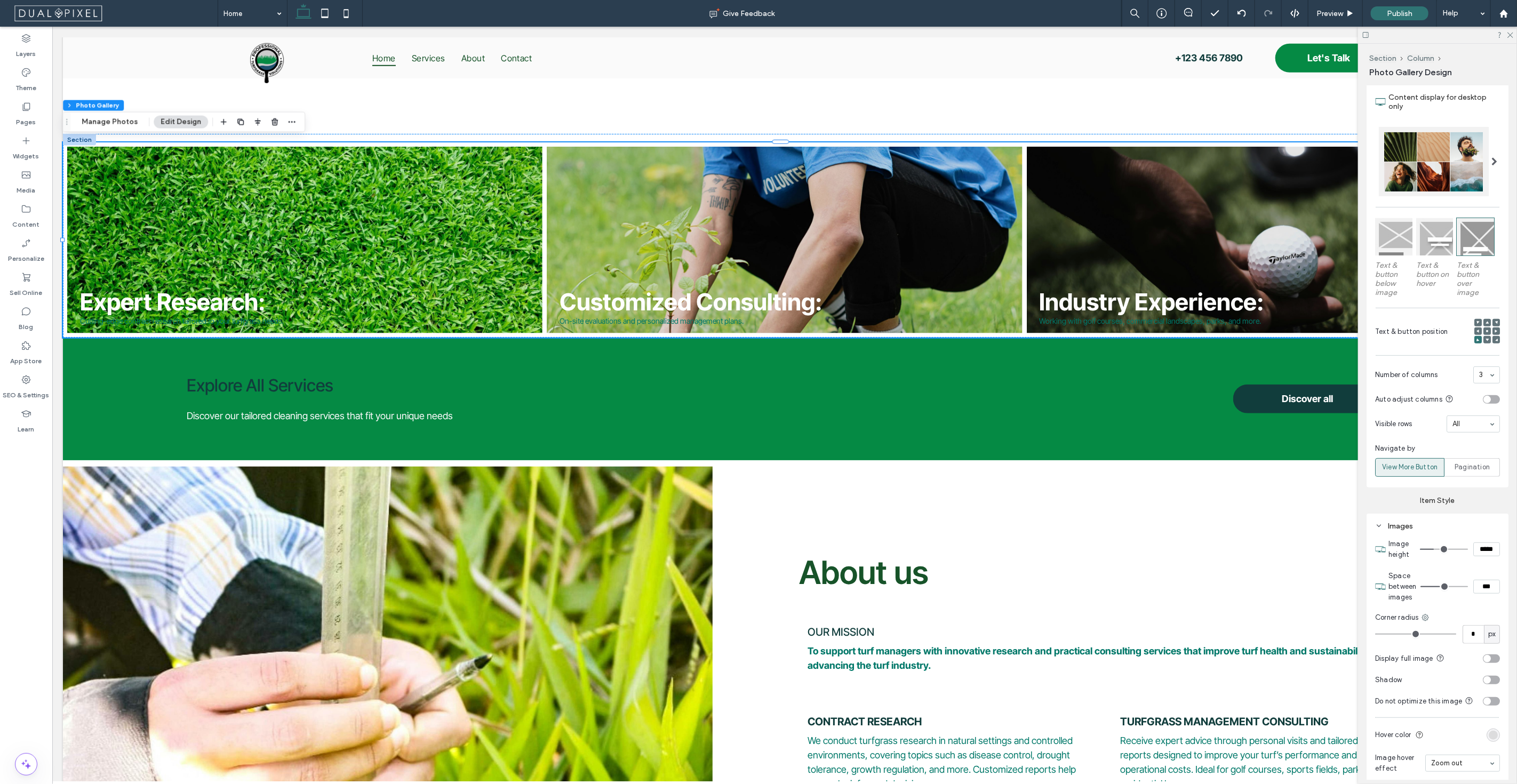
scroll to position [271, 0]
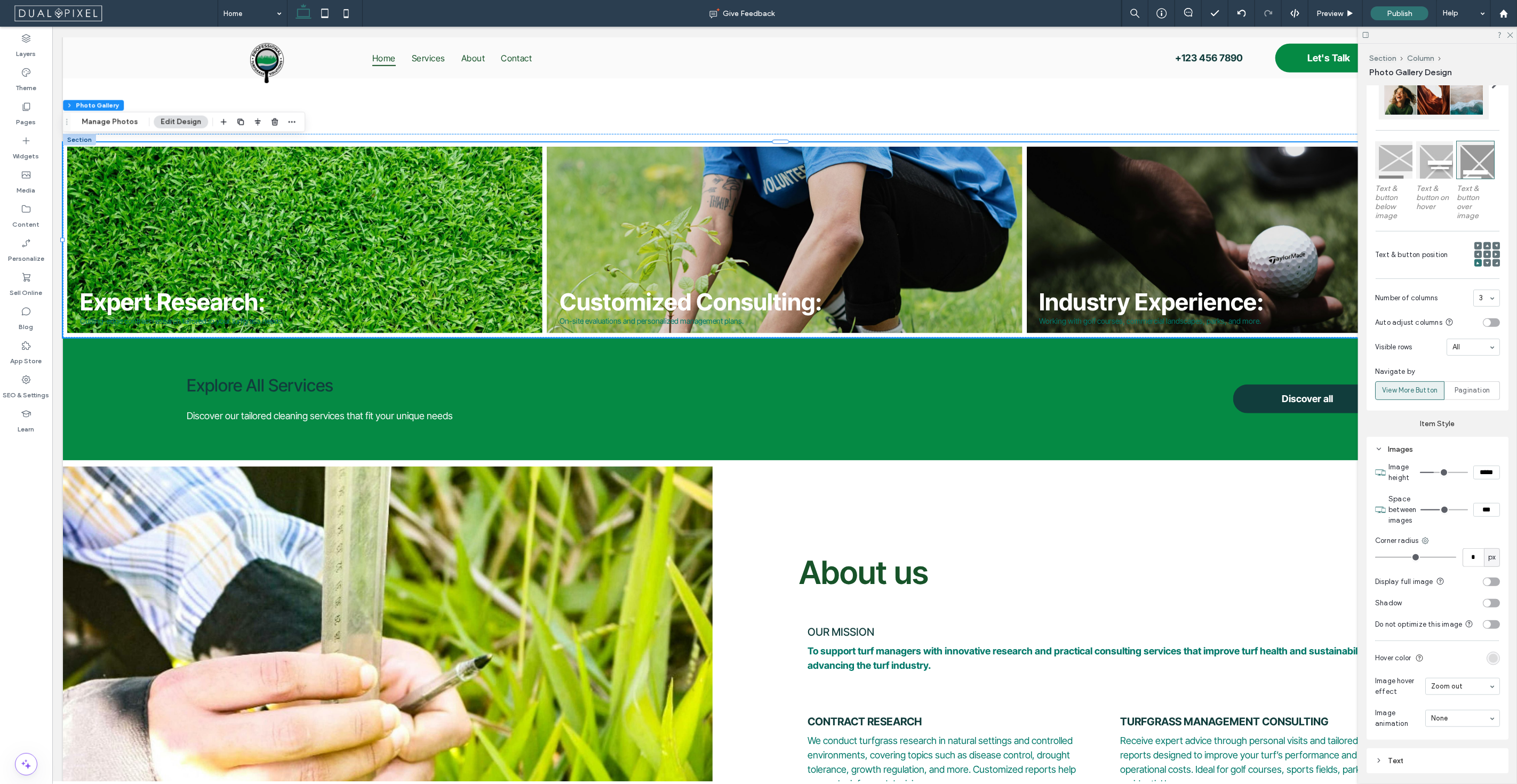
click at [1483, 468] on input "*****" at bounding box center [1487, 472] width 26 height 14
type input "*****"
type input "***"
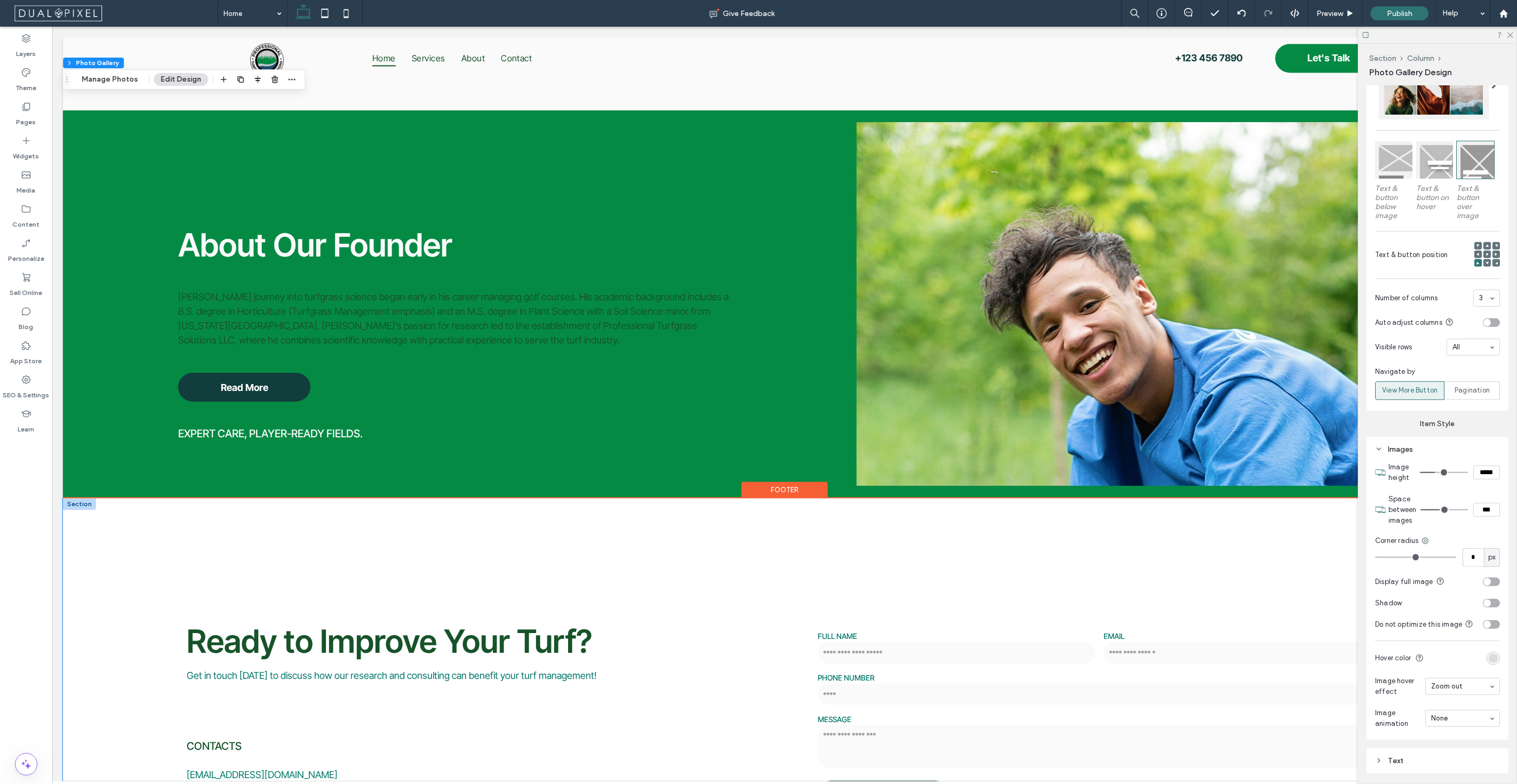
scroll to position [1796, 0]
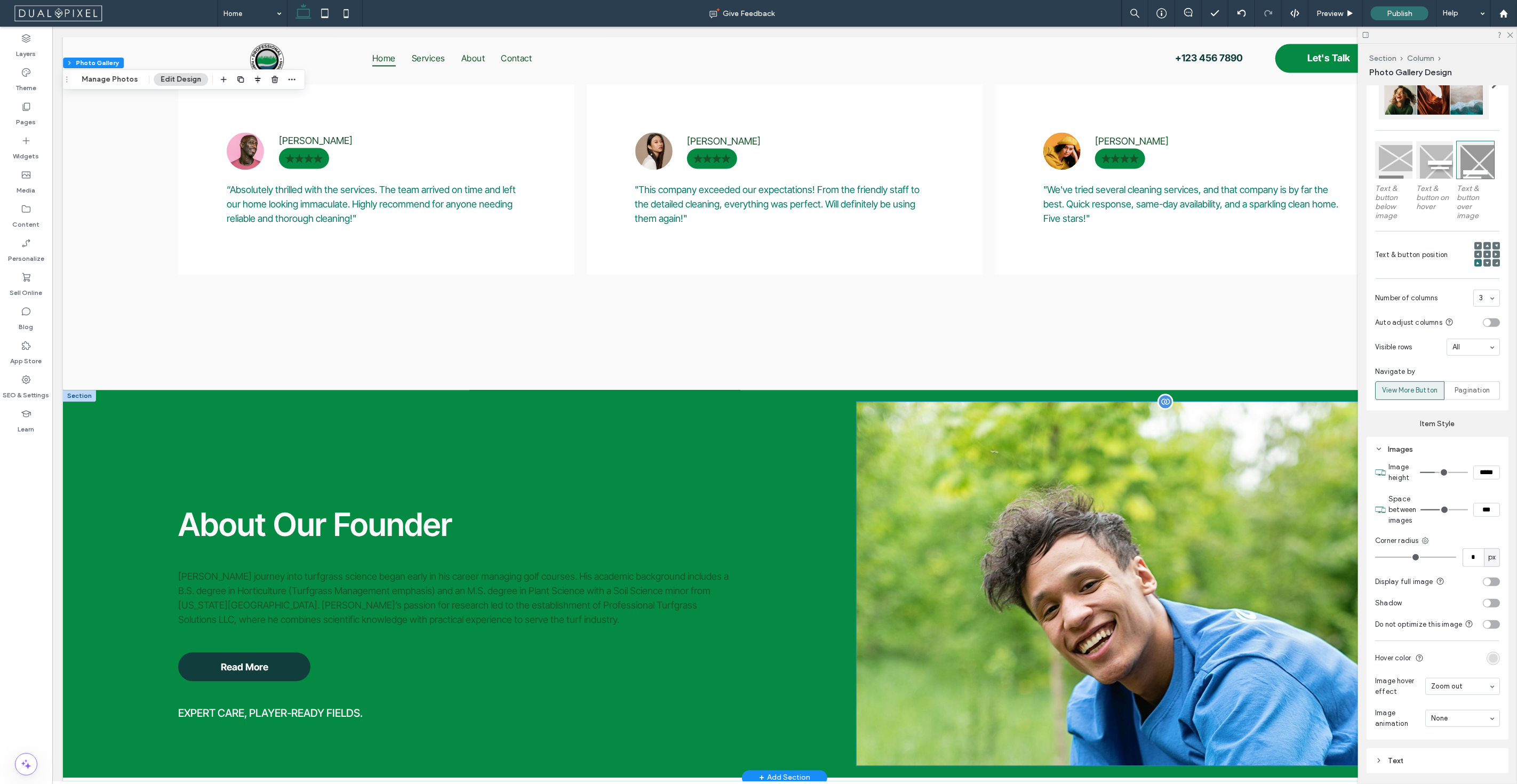
click at [986, 468] on img at bounding box center [1180, 583] width 650 height 364
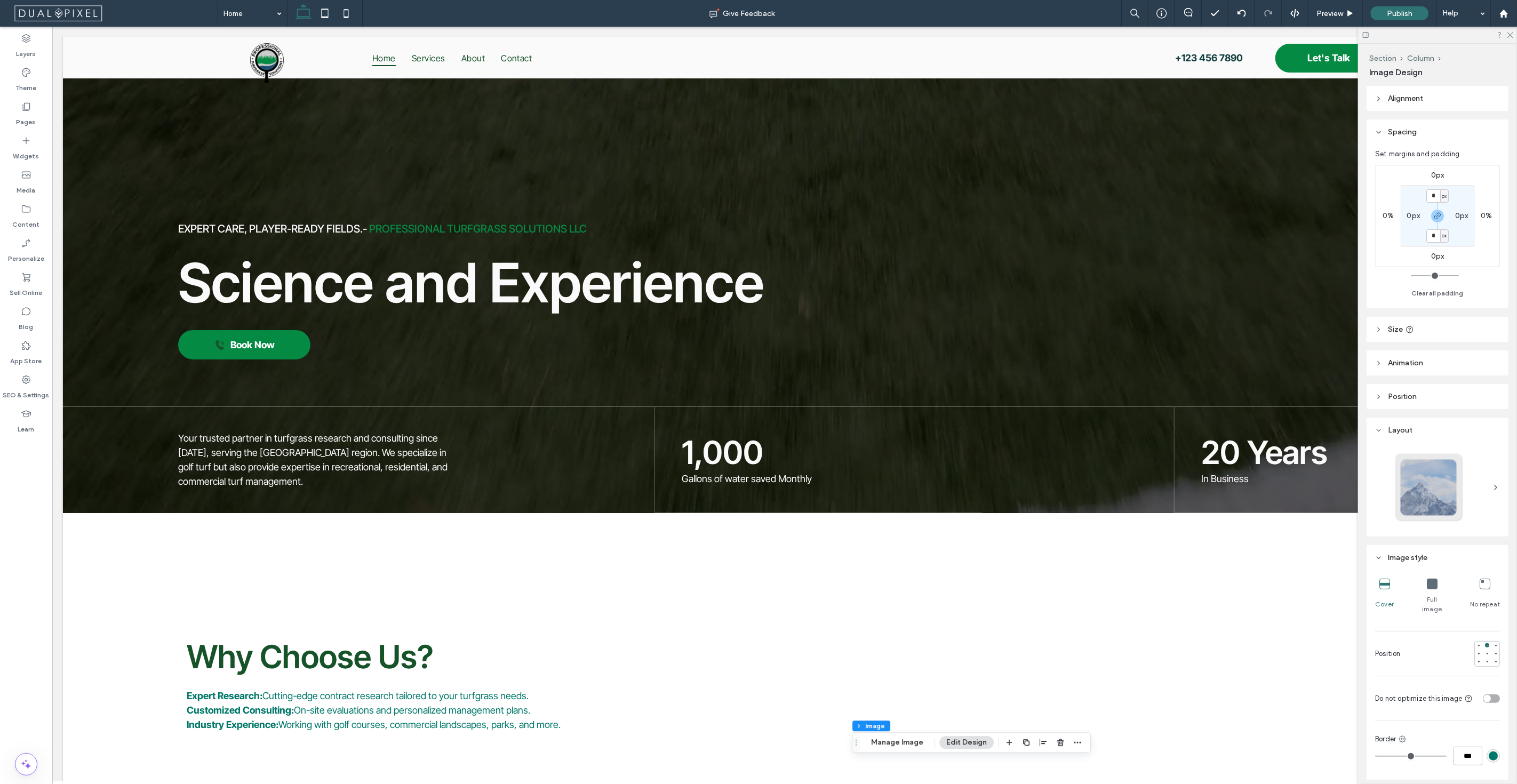
scroll to position [0, 0]
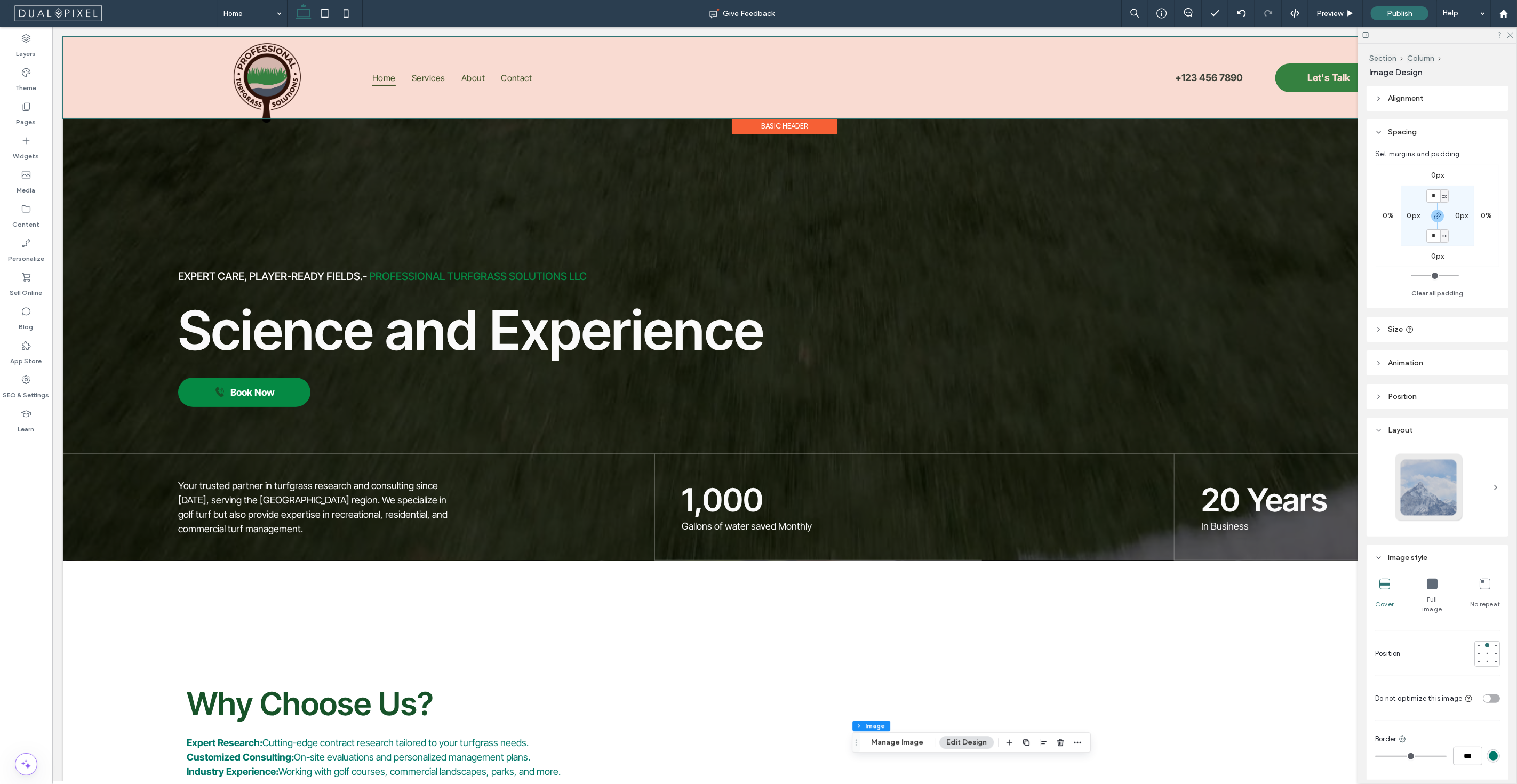
click at [266, 86] on div at bounding box center [784, 77] width 1443 height 81
